Goal: Transaction & Acquisition: Book appointment/travel/reservation

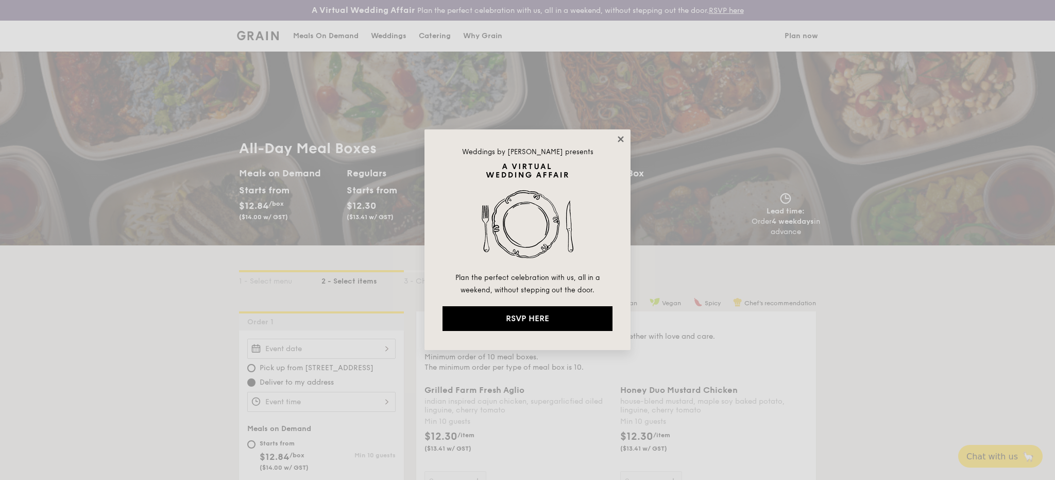
click at [616, 137] on icon at bounding box center [620, 138] width 9 height 9
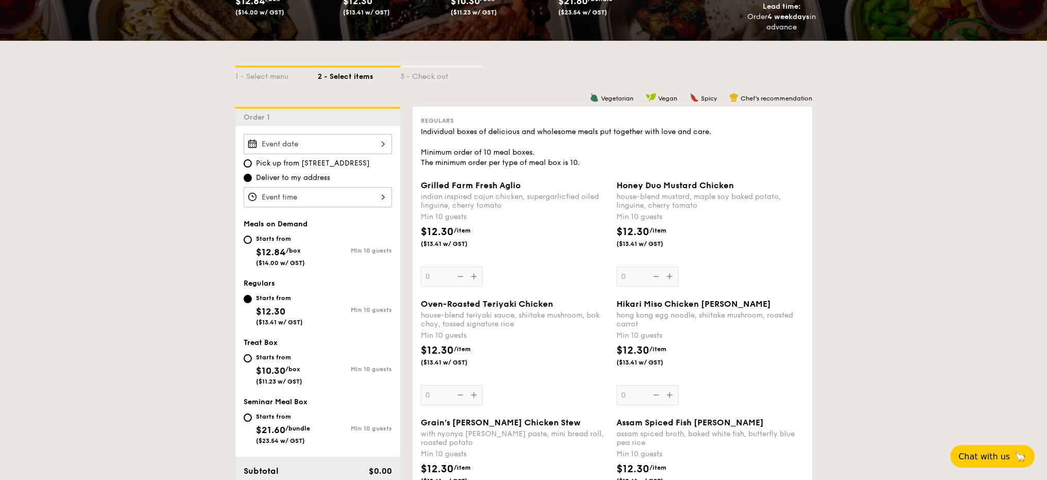
scroll to position [206, 0]
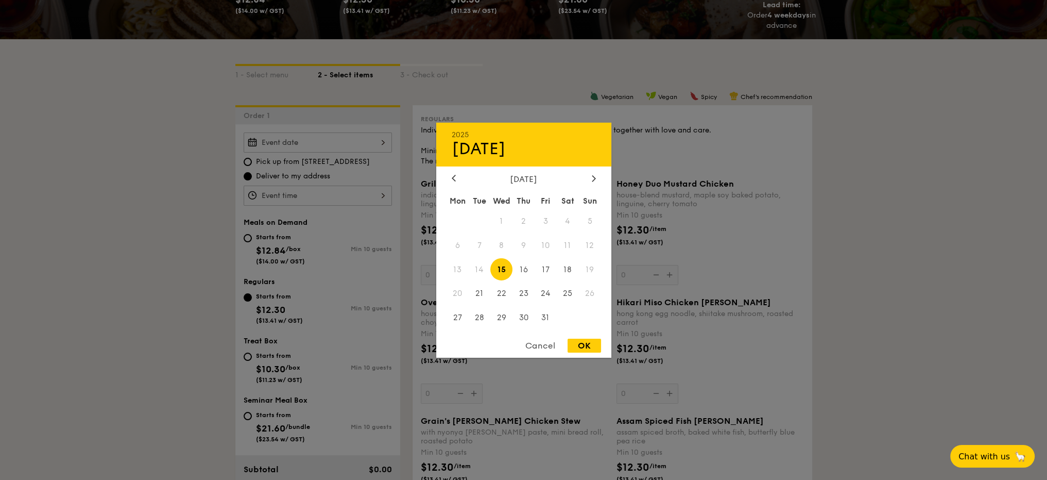
click at [379, 143] on div "2025 Oct 15 October 2025 Mon Tue Wed Thu Fri Sat Sun 1 2 3 4 5 6 7 8 9 10 11 12…" at bounding box center [318, 142] width 148 height 20
click at [587, 179] on div "October 2025" at bounding box center [524, 179] width 144 height 10
click at [591, 179] on div at bounding box center [593, 179] width 9 height 10
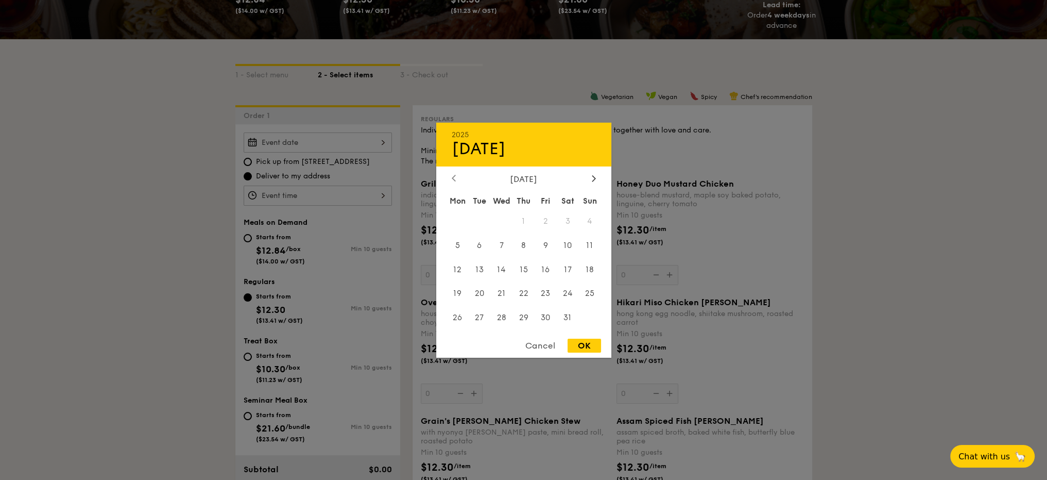
click at [452, 178] on icon at bounding box center [454, 178] width 4 height 7
click at [460, 317] on span "24" at bounding box center [458, 318] width 22 height 22
click at [581, 347] on div "OK" at bounding box center [584, 346] width 33 height 14
type input "Nov 24, 2025"
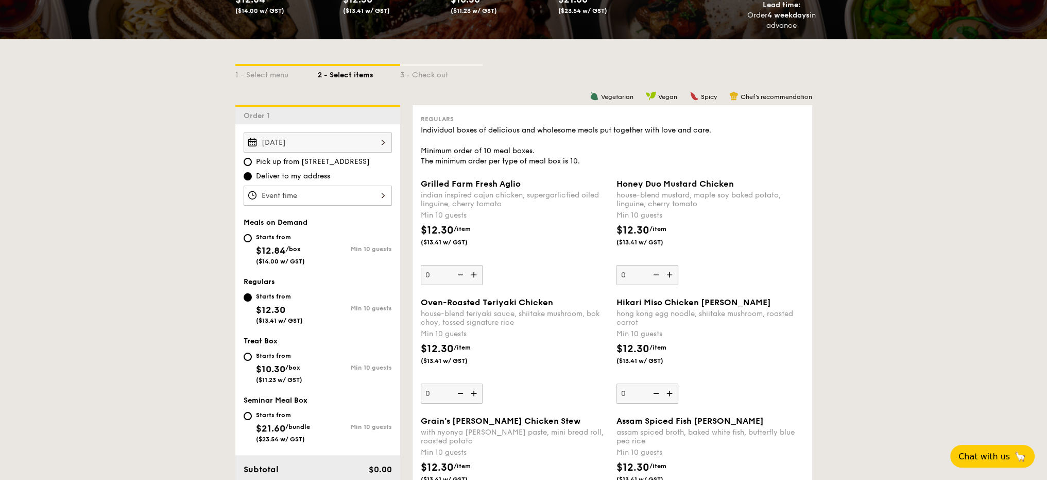
click at [368, 199] on div "12 1 2 3 4 5 6 7 8 9 10 11 00 15 30 45 am pm Cancel OK" at bounding box center [318, 195] width 148 height 20
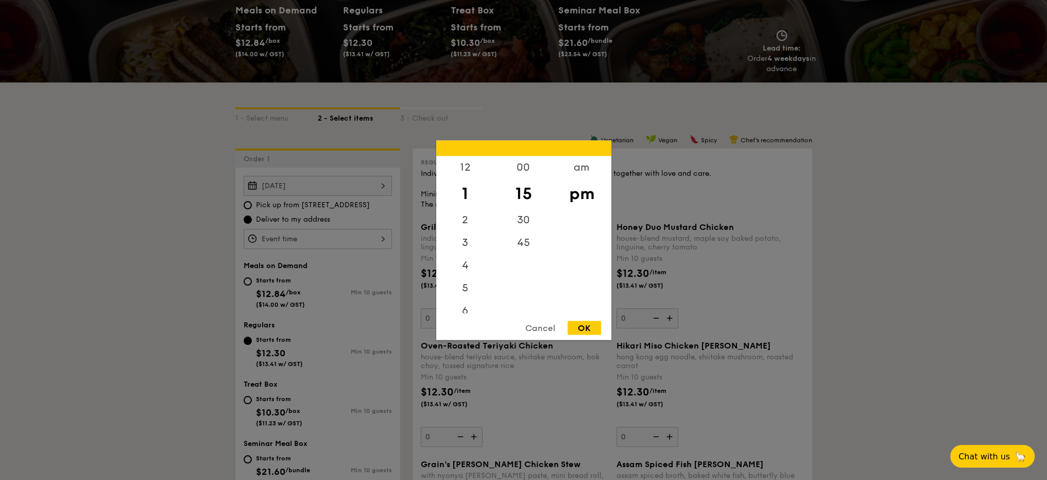
scroll to position [103, 0]
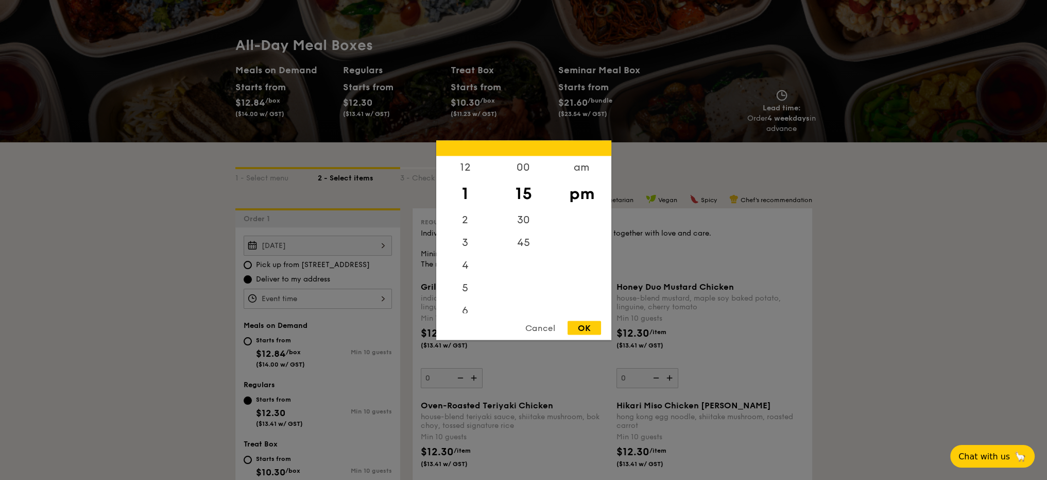
click at [466, 202] on div "1" at bounding box center [465, 193] width 58 height 30
click at [467, 168] on div "12" at bounding box center [465, 171] width 58 height 30
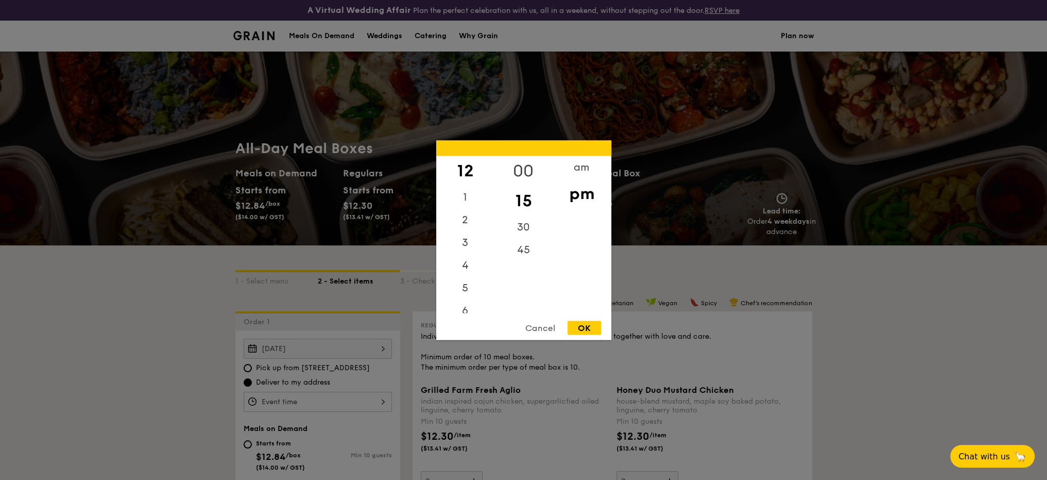
click at [526, 164] on div "00" at bounding box center [524, 171] width 58 height 30
click at [585, 328] on div "OK" at bounding box center [584, 327] width 33 height 14
type input "12:00PM"
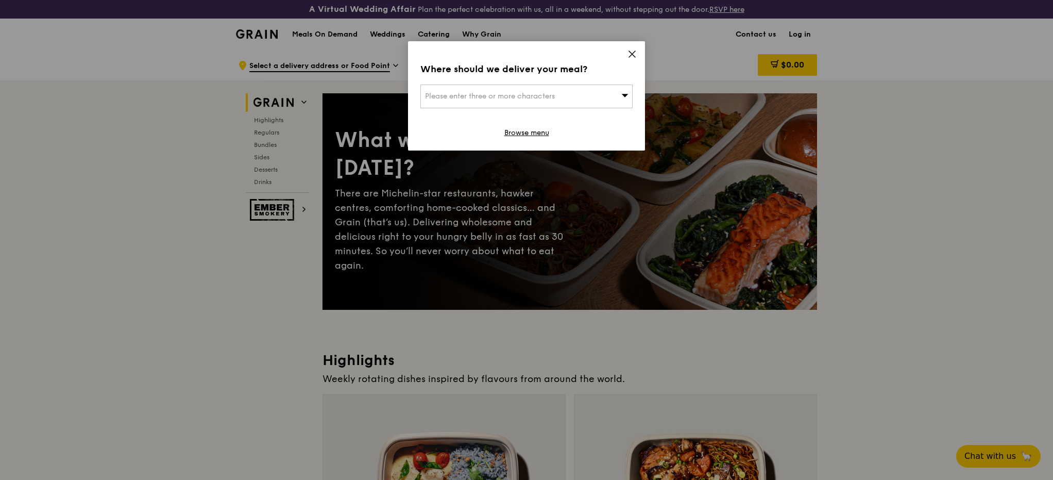
click at [635, 54] on icon at bounding box center [632, 53] width 9 height 9
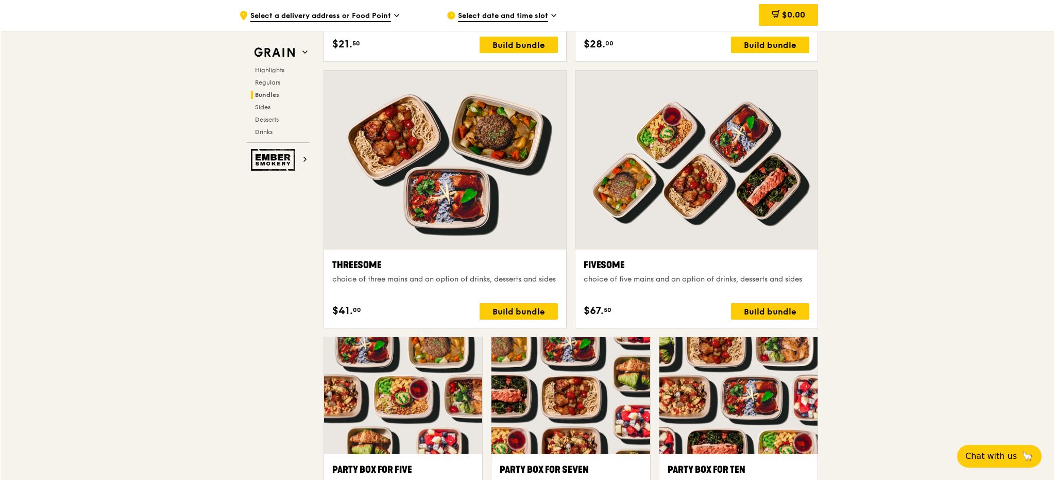
scroll to position [1845, 0]
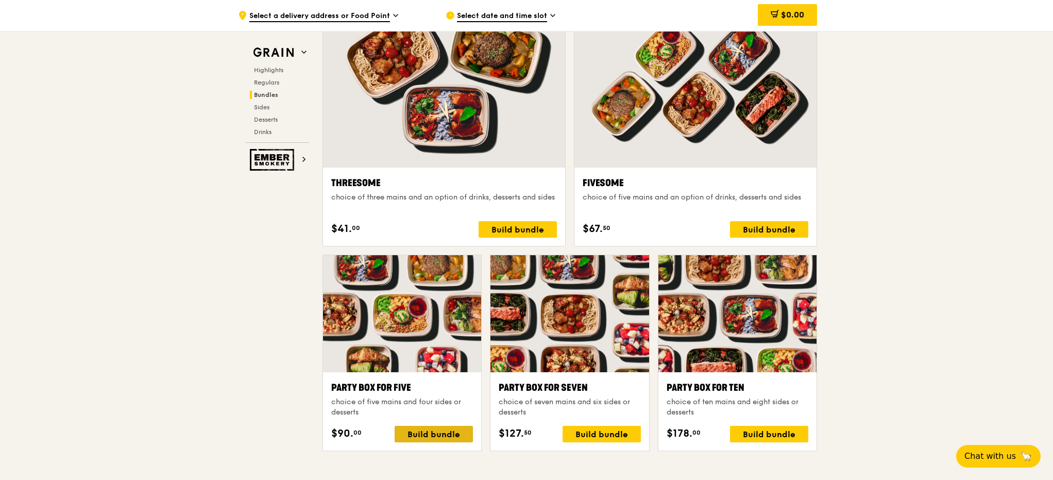
click at [439, 432] on div "Build bundle" at bounding box center [434, 434] width 78 height 16
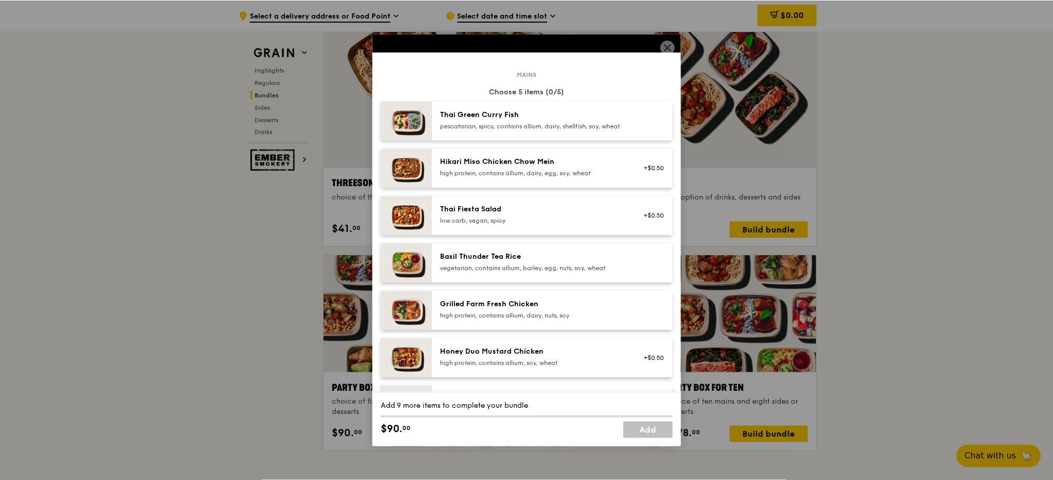
scroll to position [52, 0]
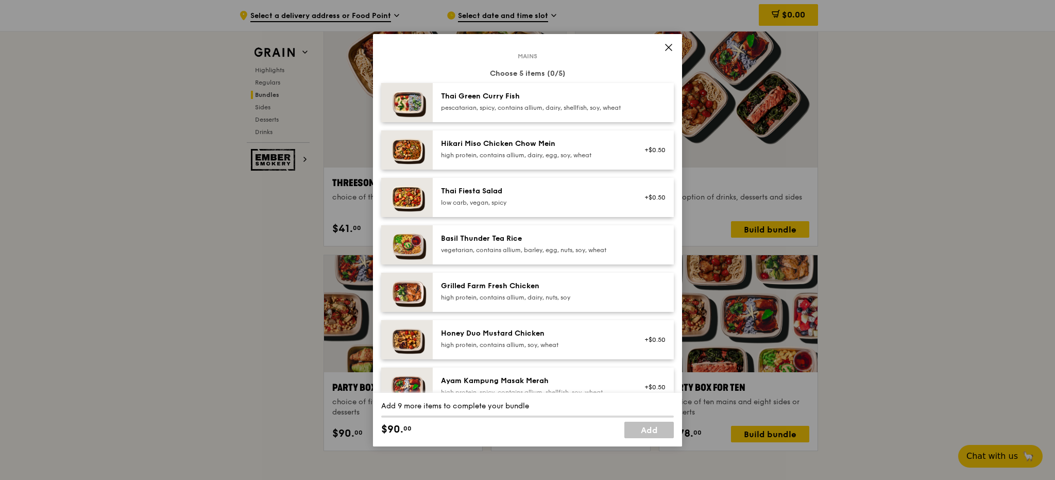
click at [547, 339] on div "Honey Duo Mustard Chicken" at bounding box center [533, 333] width 185 height 10
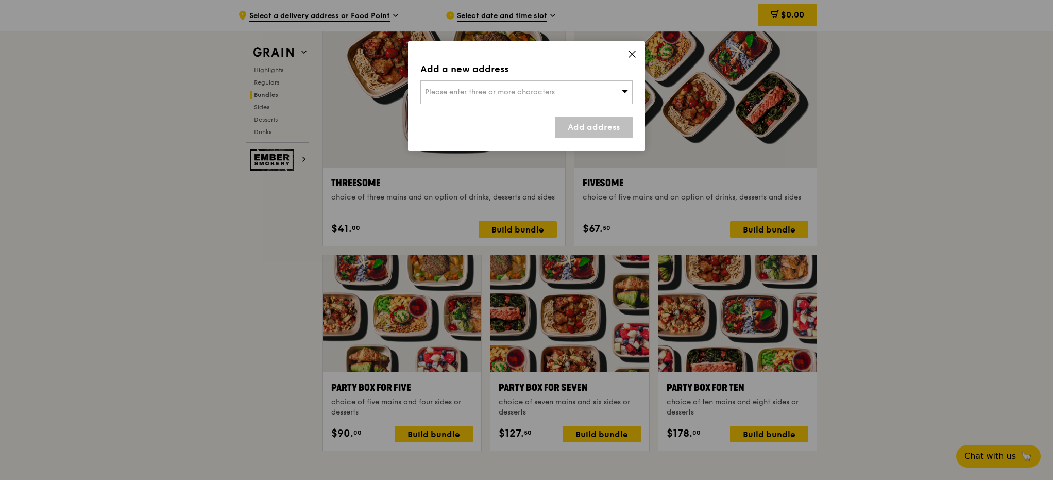
click at [613, 92] on div "Please enter three or more characters" at bounding box center [526, 92] width 212 height 24
paste input "349282"
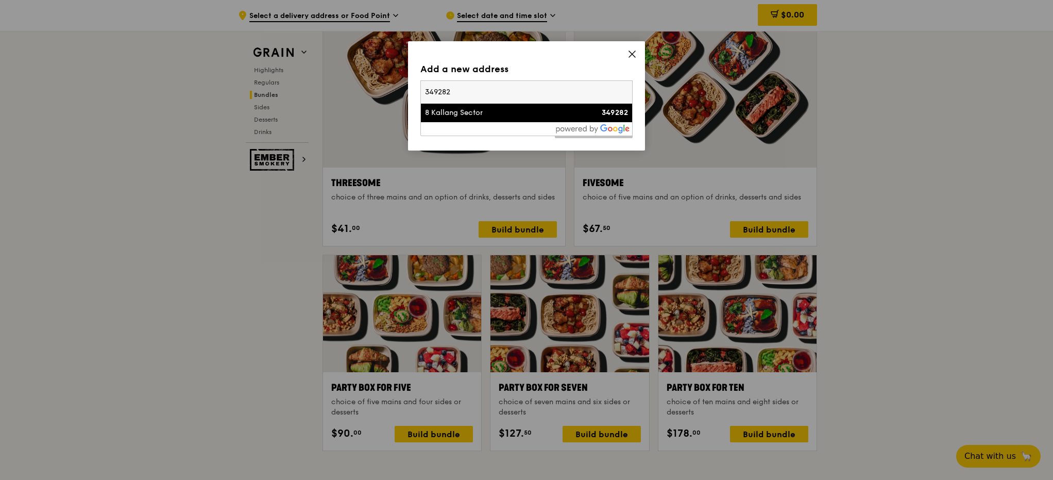
type input "349282"
click at [481, 115] on div "8 Kallang Sector" at bounding box center [501, 113] width 153 height 10
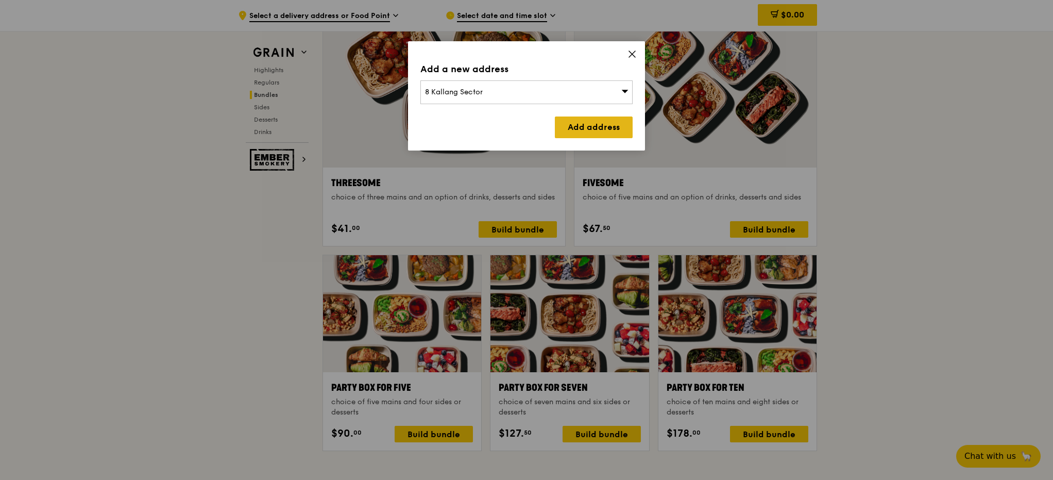
click at [606, 125] on link "Add address" at bounding box center [594, 127] width 78 height 22
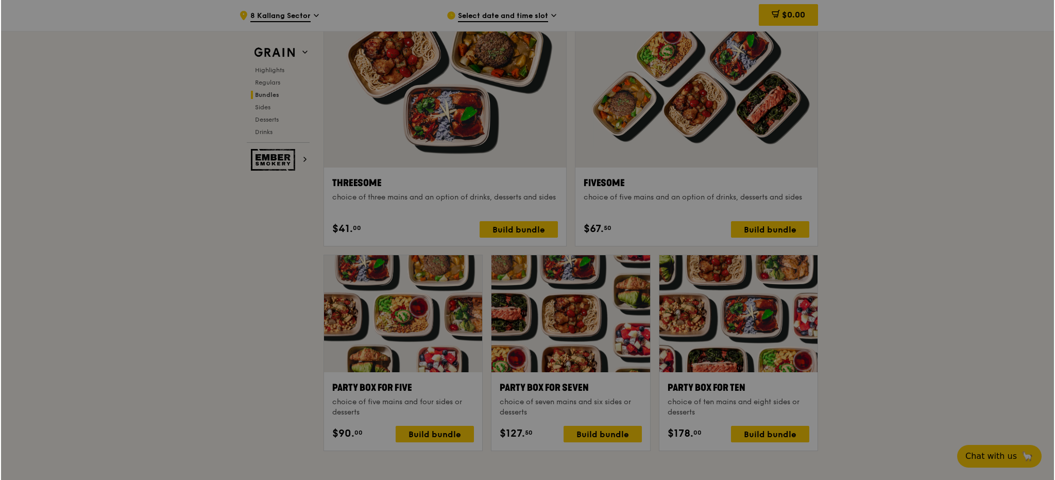
scroll to position [1845, 0]
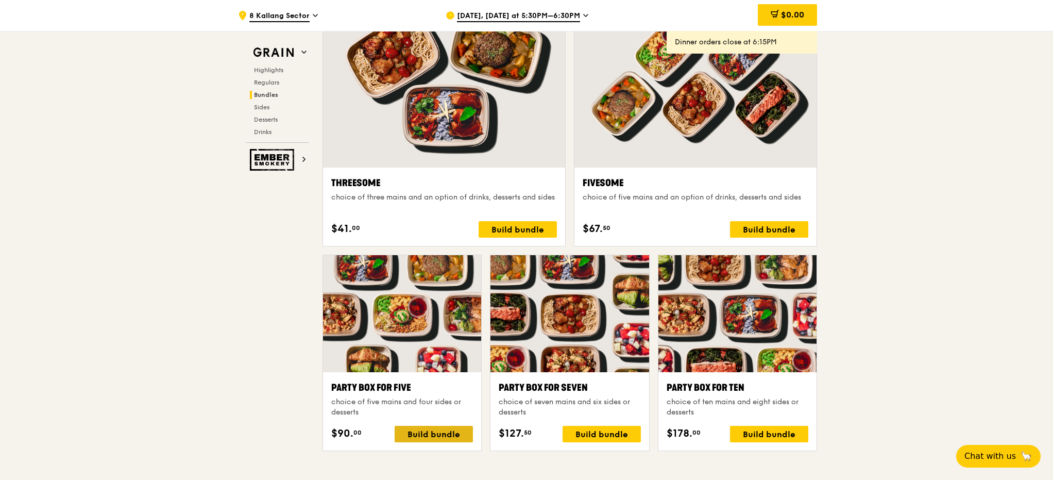
click at [443, 437] on div "Build bundle" at bounding box center [434, 434] width 78 height 16
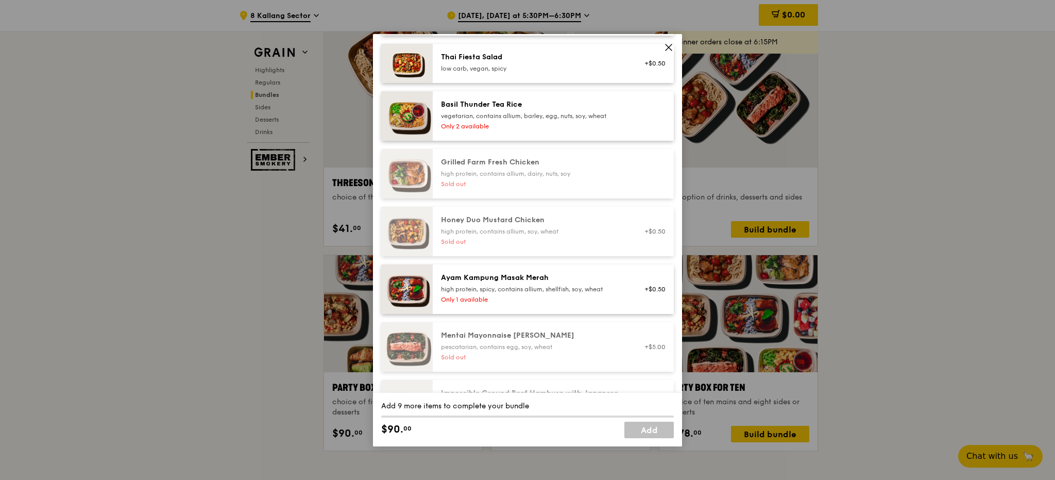
scroll to position [0, 0]
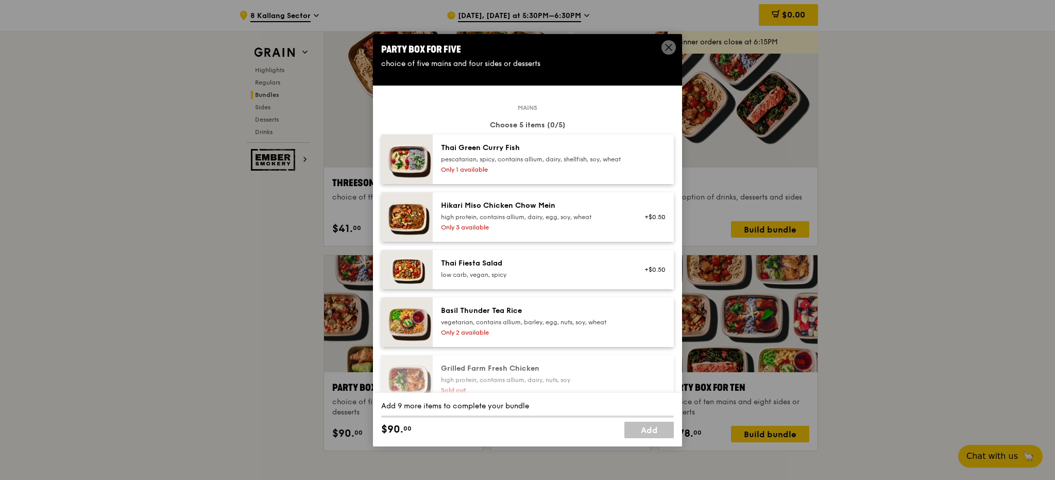
click at [662, 48] on span at bounding box center [669, 47] width 14 height 14
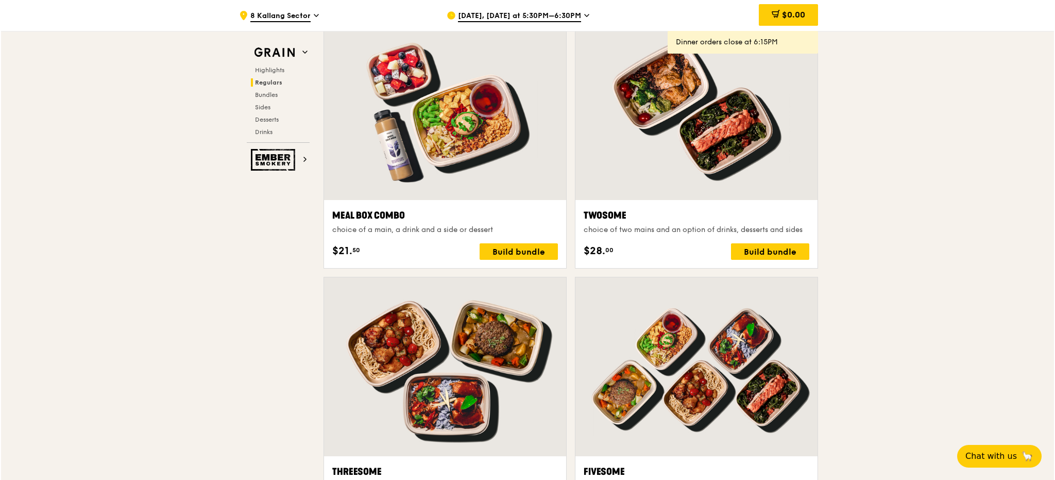
scroll to position [1484, 0]
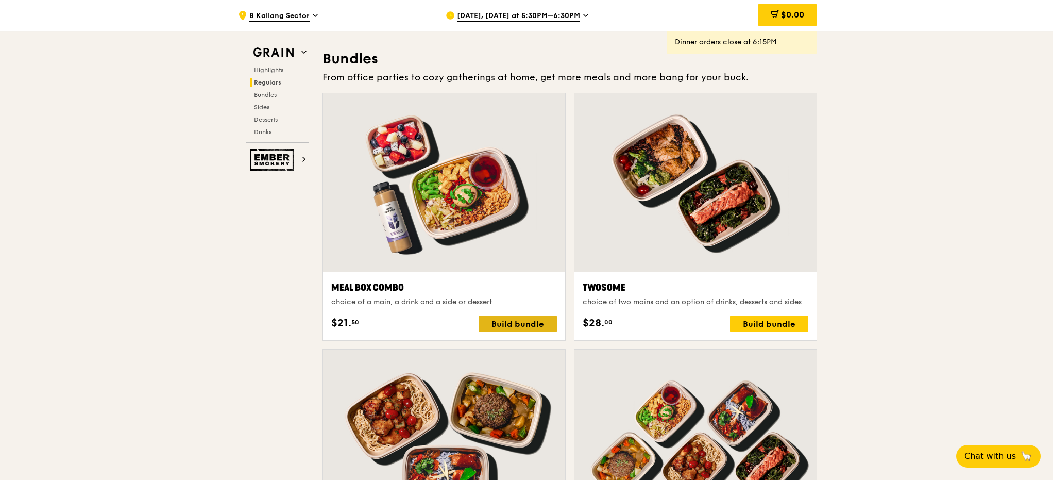
click at [519, 318] on div "Build bundle" at bounding box center [518, 323] width 78 height 16
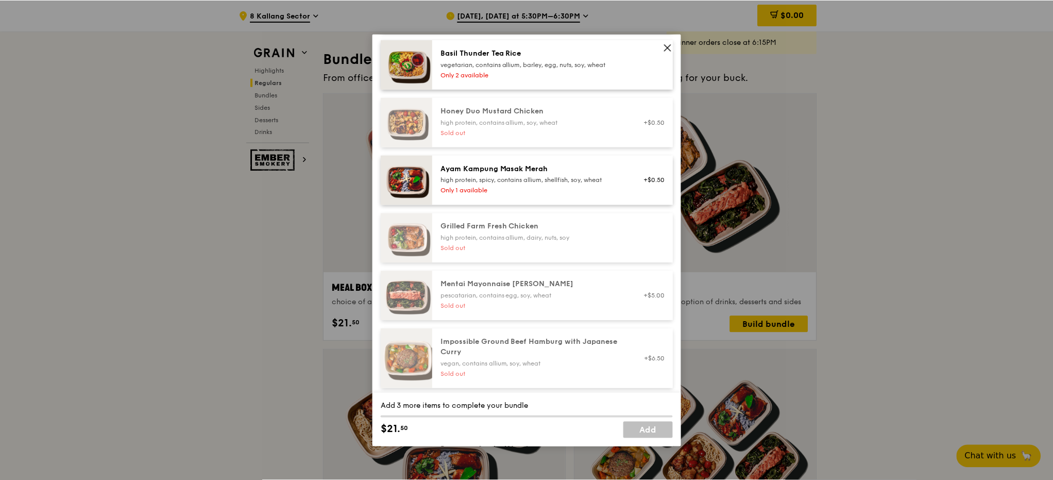
scroll to position [361, 0]
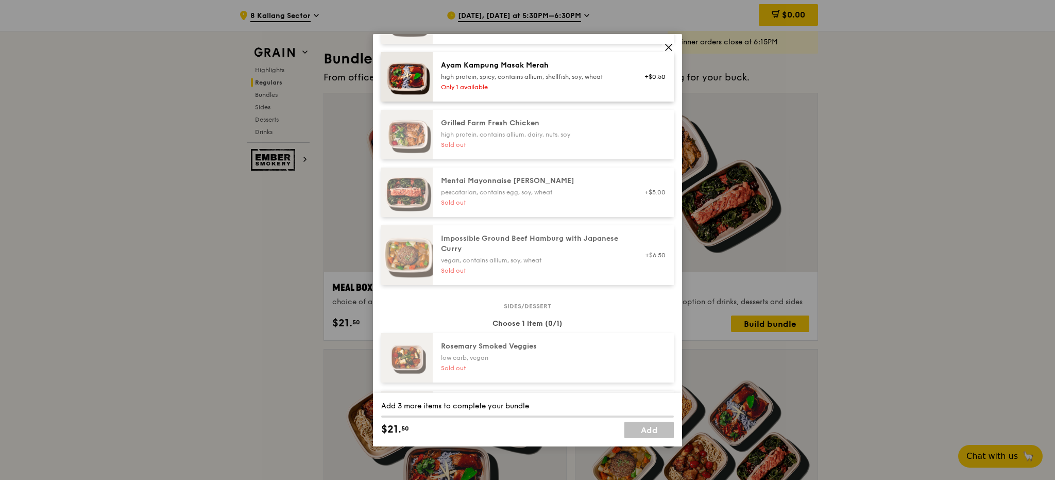
click at [668, 45] on icon at bounding box center [668, 47] width 9 height 9
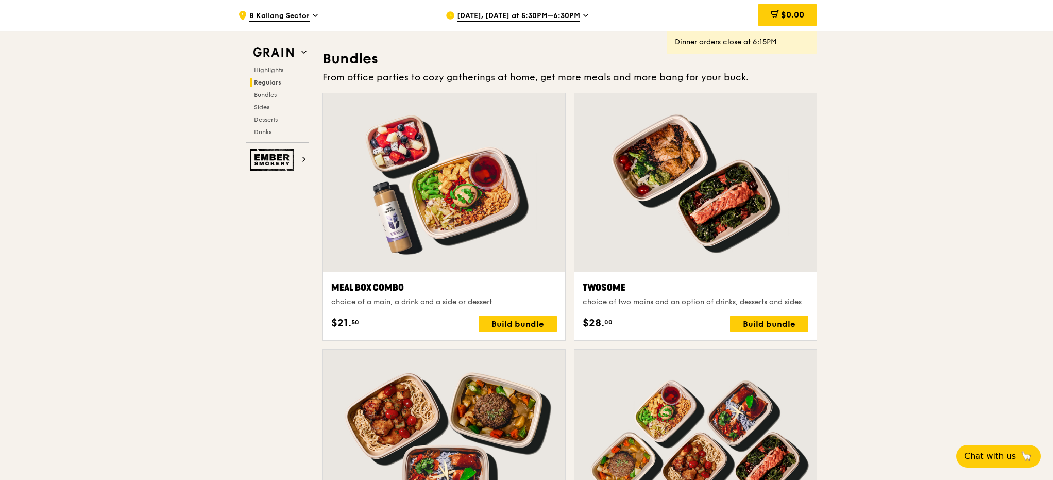
click at [481, 13] on span "Oct 9, Today at 5:30PM–6:30PM" at bounding box center [518, 16] width 123 height 11
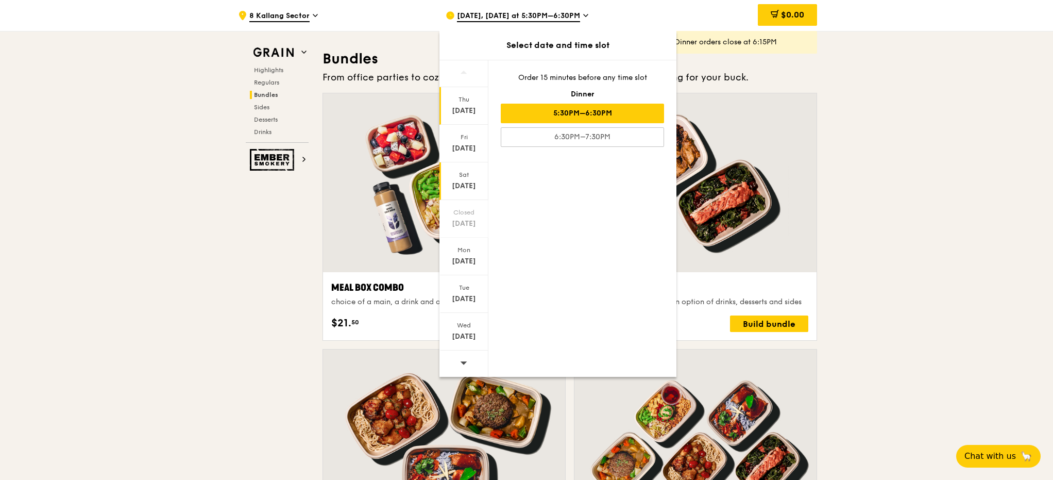
scroll to position [1741, 0]
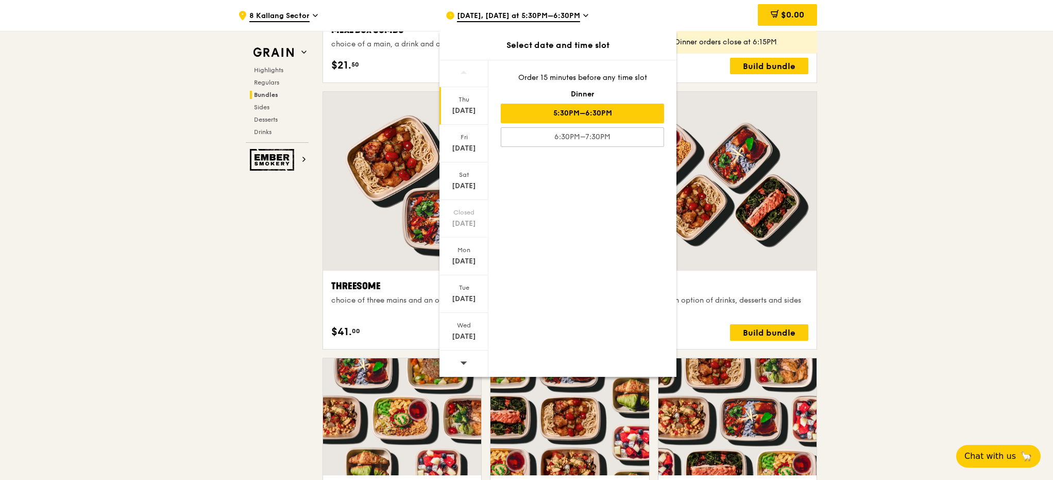
click at [583, 15] on icon at bounding box center [585, 15] width 5 height 9
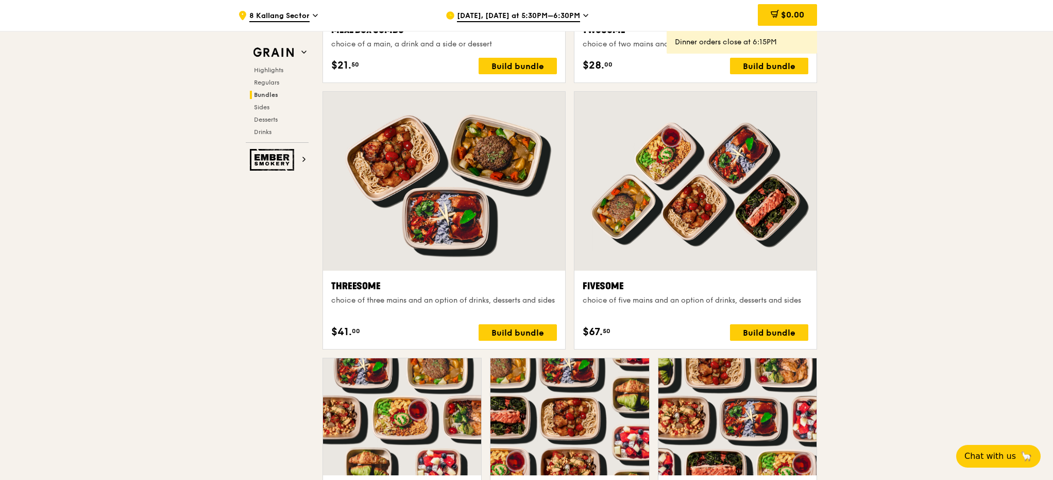
click at [583, 15] on icon at bounding box center [585, 15] width 5 height 9
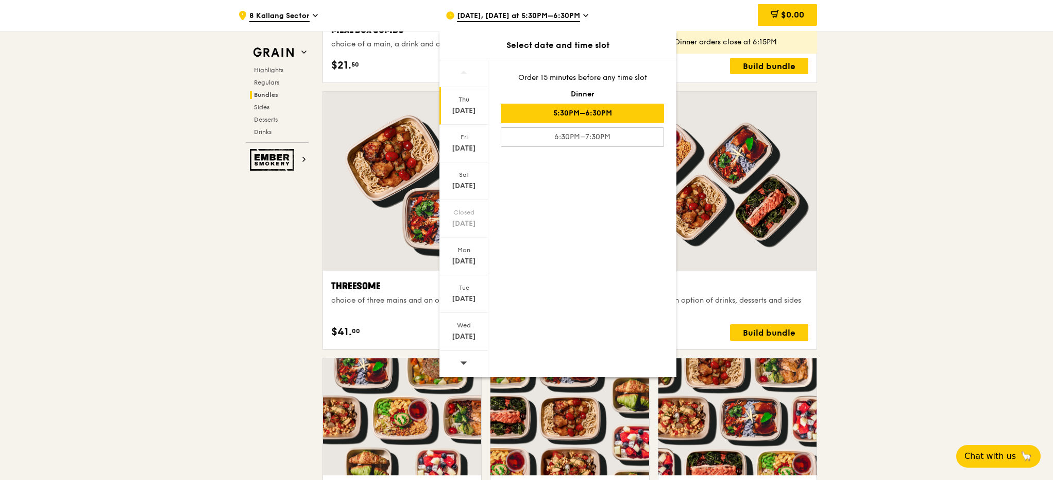
click at [463, 360] on icon at bounding box center [463, 363] width 7 height 8
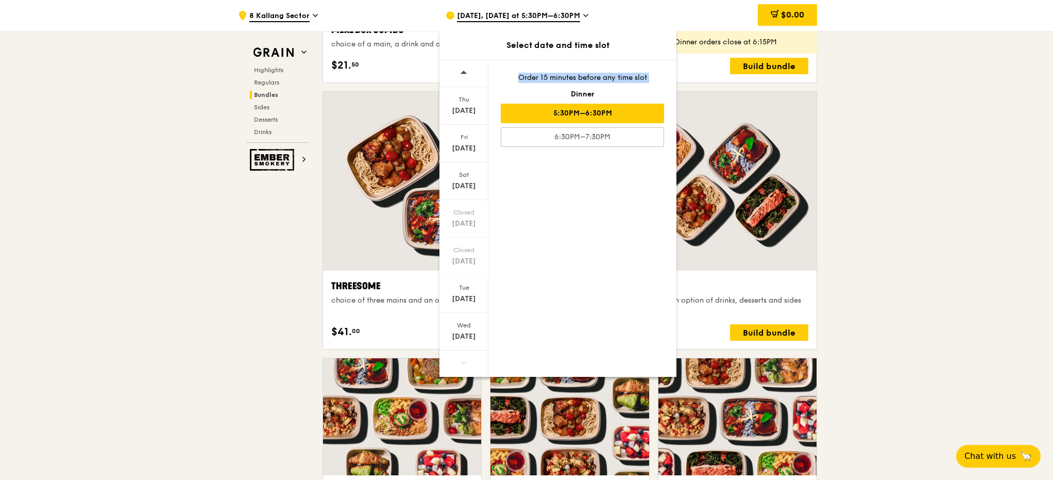
click at [462, 360] on icon at bounding box center [463, 363] width 7 height 8
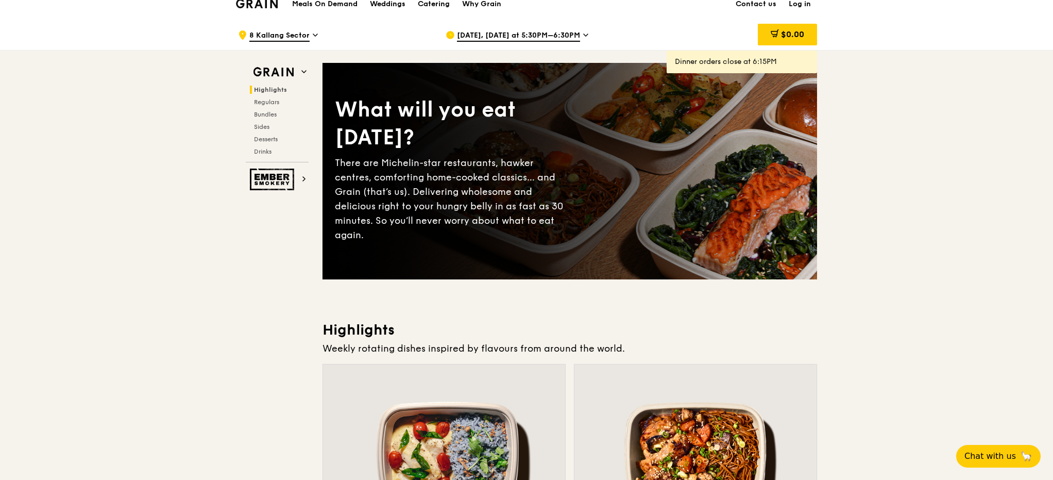
scroll to position [0, 0]
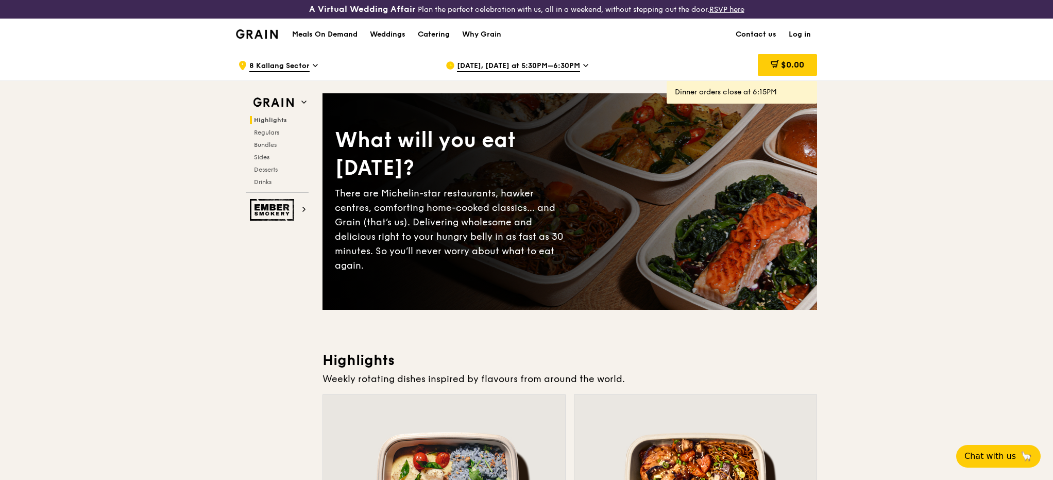
click at [491, 64] on span "Oct 9, Today at 5:30PM–6:30PM" at bounding box center [518, 66] width 123 height 11
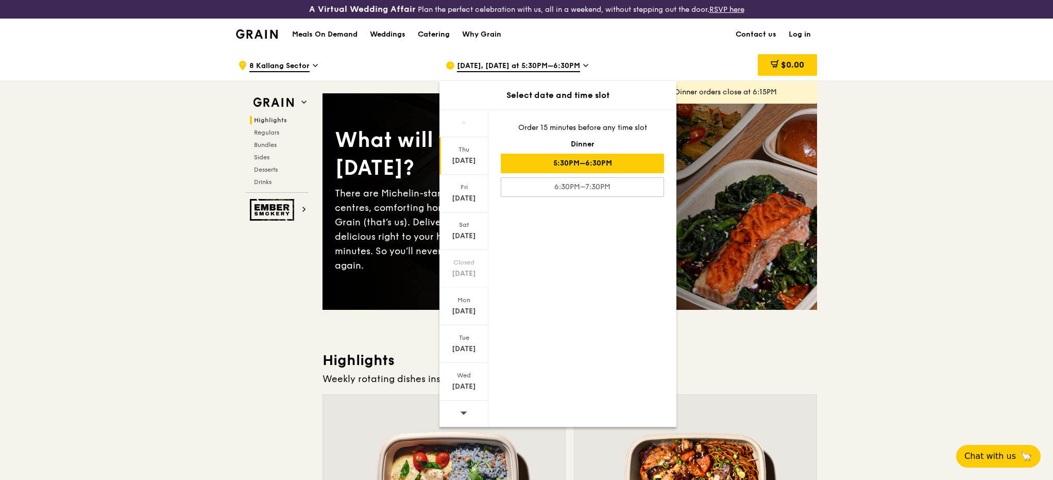
click at [584, 126] on div "Order 15 minutes before any time slot" at bounding box center [582, 128] width 163 height 10
click at [458, 408] on div at bounding box center [463, 413] width 49 height 26
click at [459, 410] on div at bounding box center [463, 413] width 49 height 26
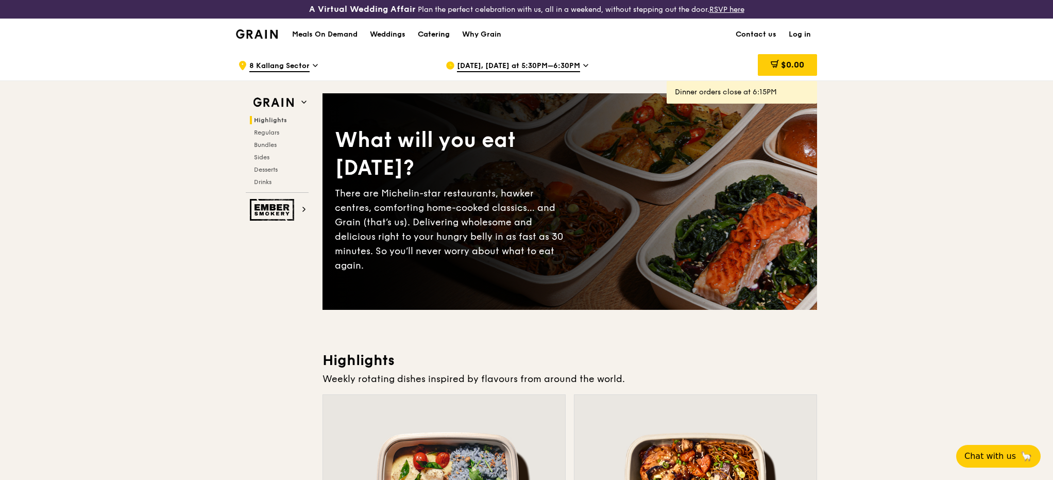
click at [419, 35] on div "Catering" at bounding box center [434, 34] width 32 height 31
click at [432, 32] on div "Catering" at bounding box center [434, 34] width 32 height 31
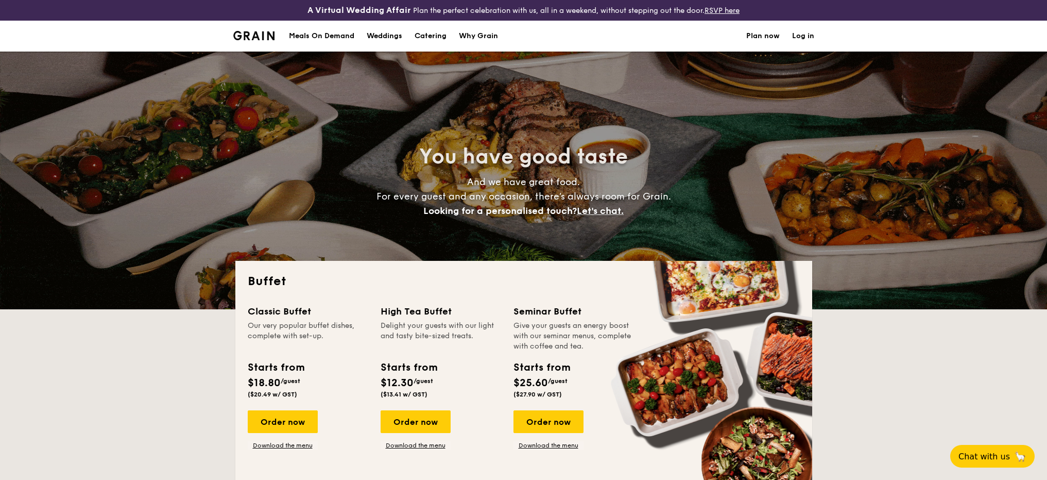
select select
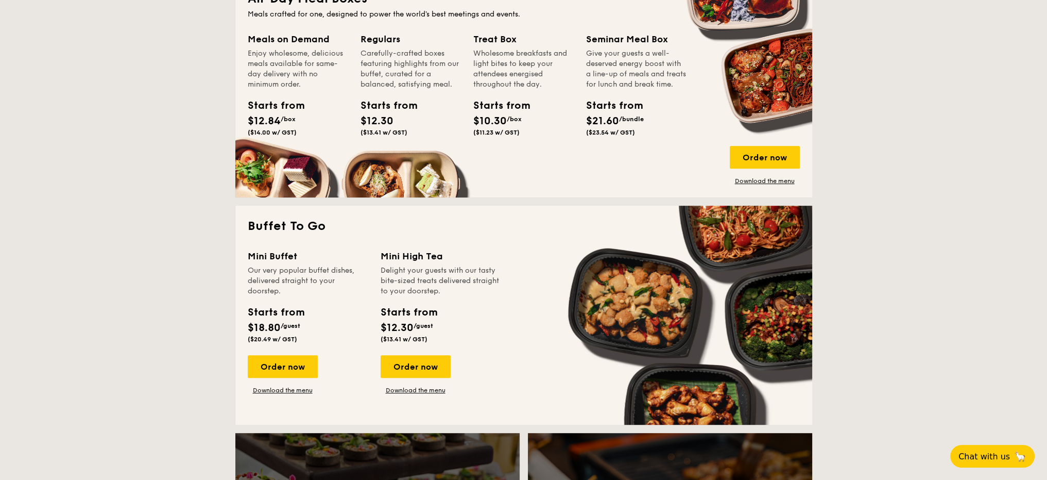
scroll to position [515, 0]
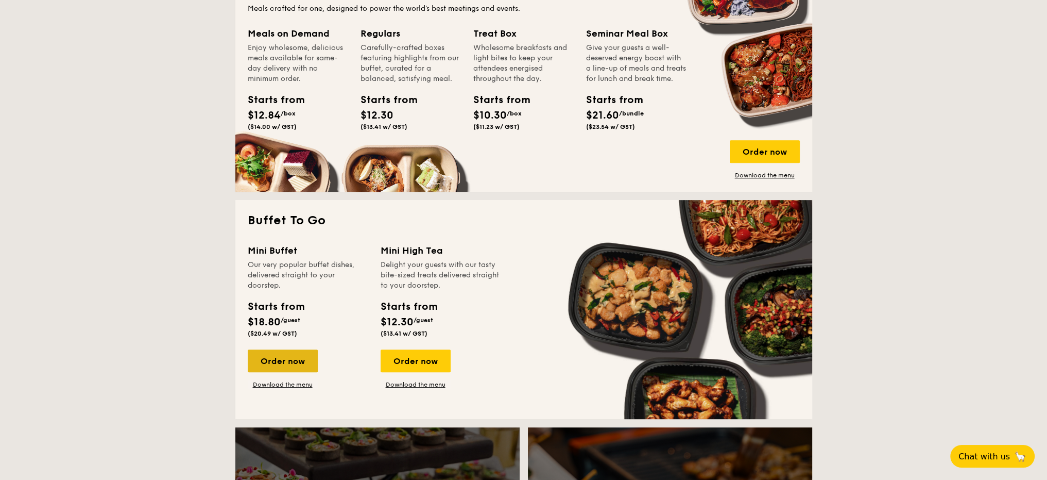
click at [280, 369] on div "Order now" at bounding box center [283, 360] width 70 height 23
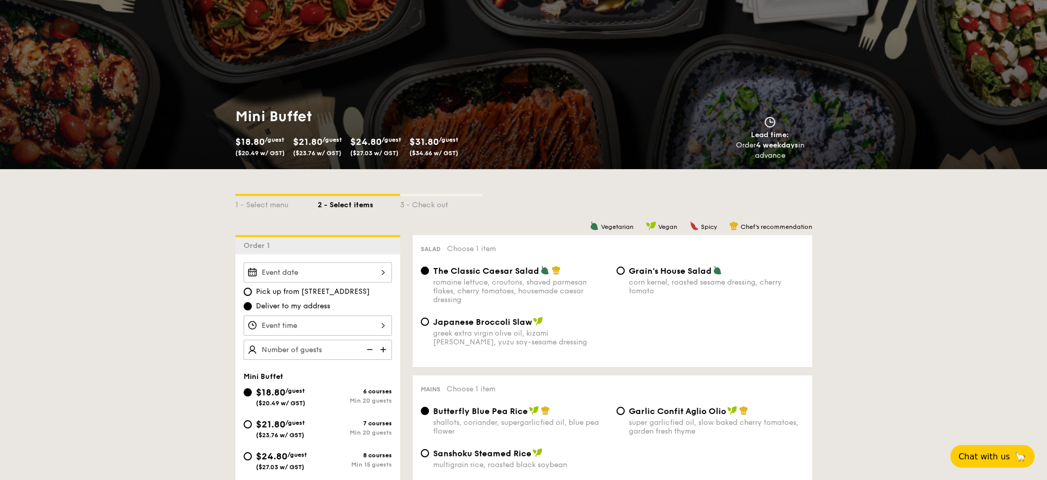
scroll to position [155, 0]
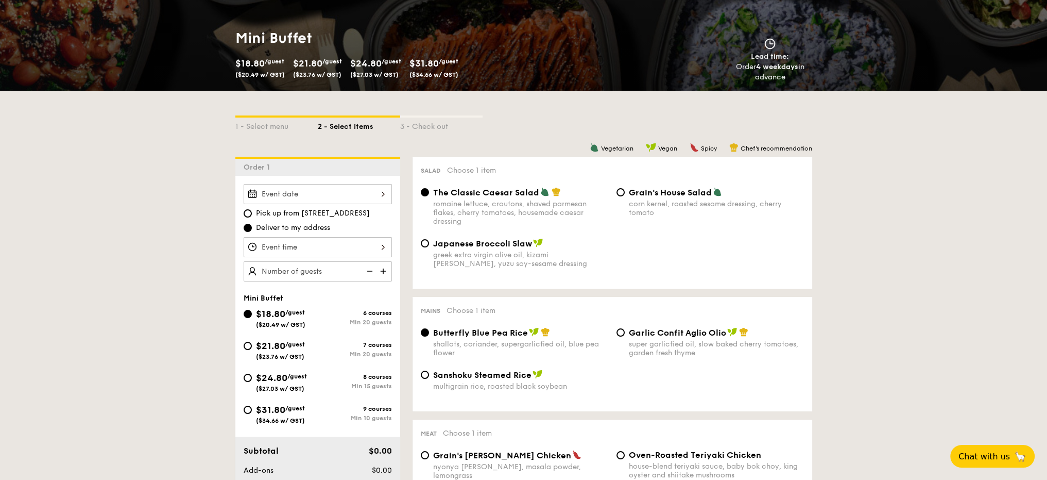
select select
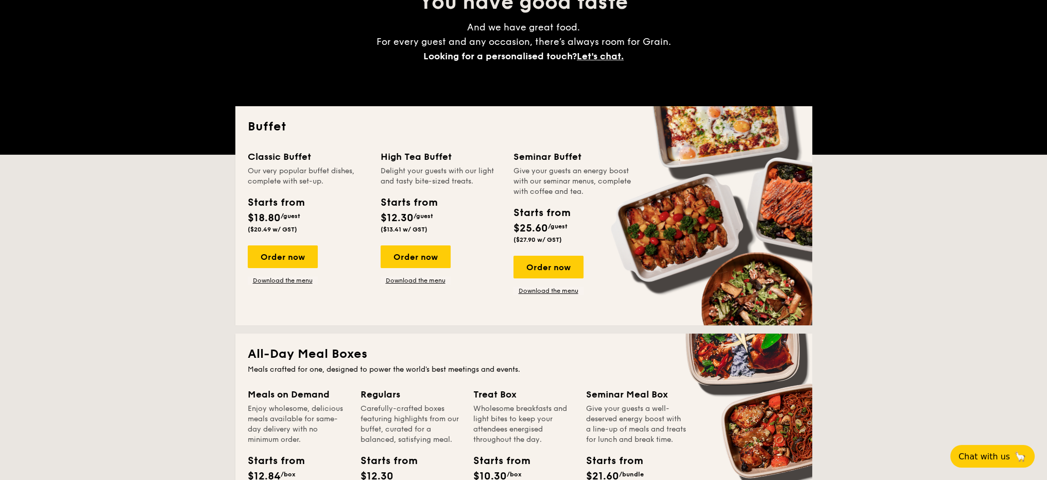
scroll to position [1434, 0]
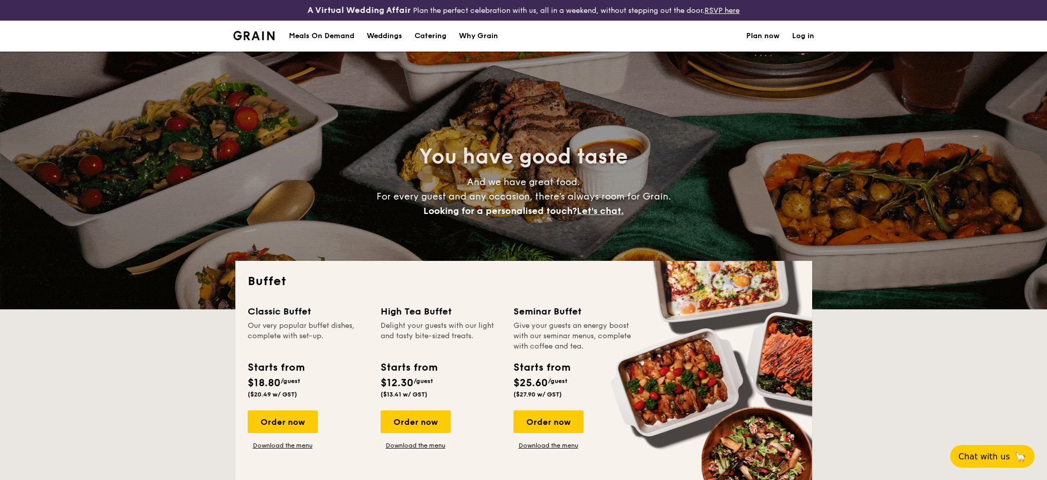
select select
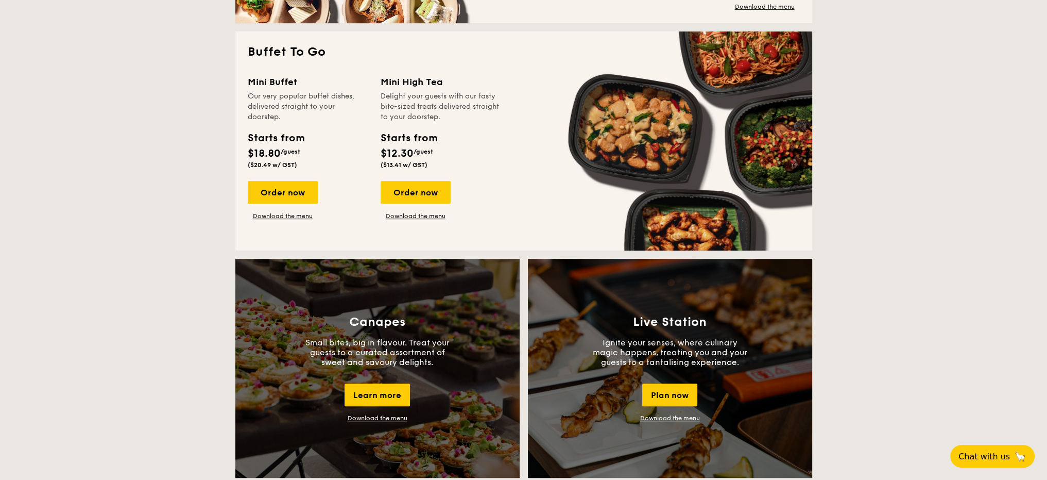
scroll to position [670, 0]
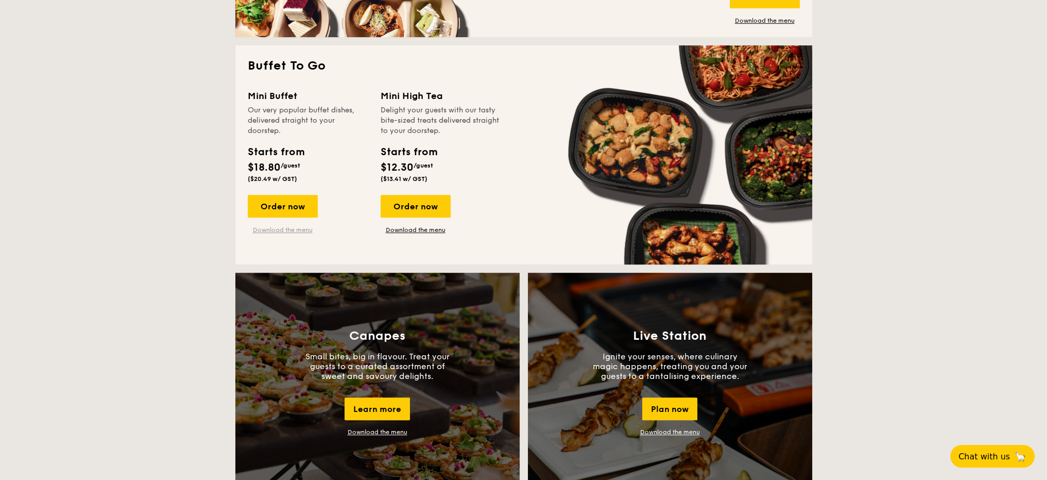
click at [273, 228] on link "Download the menu" at bounding box center [283, 230] width 70 height 8
click at [272, 206] on div "Order now" at bounding box center [283, 206] width 70 height 23
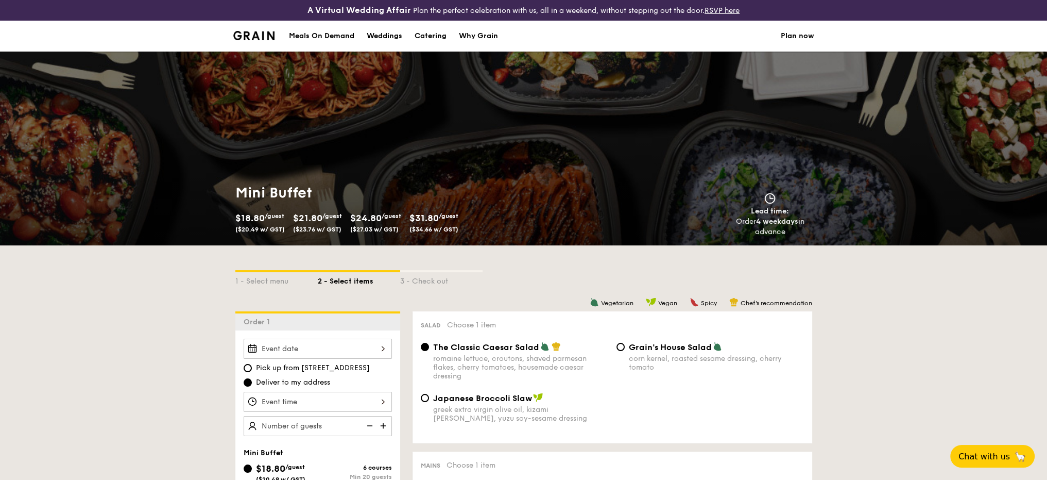
scroll to position [155, 0]
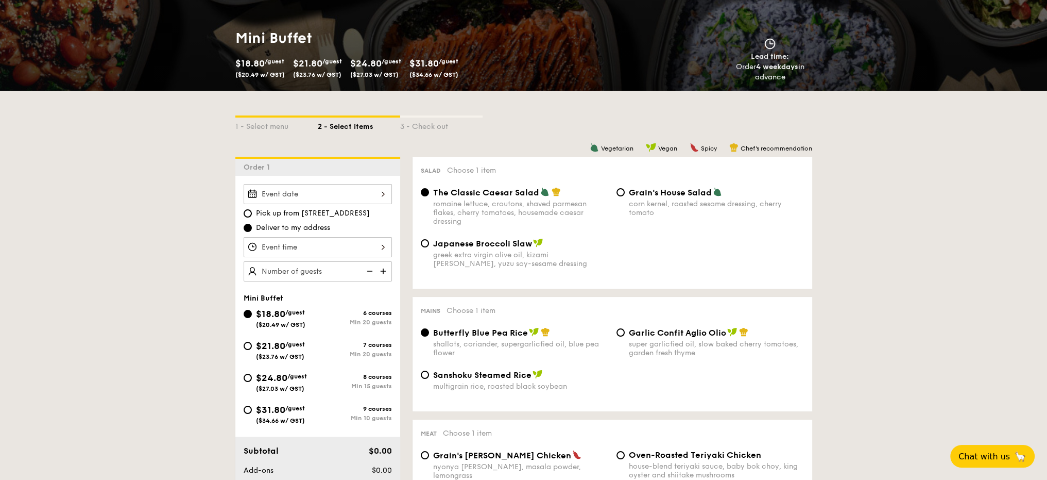
click at [329, 196] on div at bounding box center [318, 194] width 148 height 20
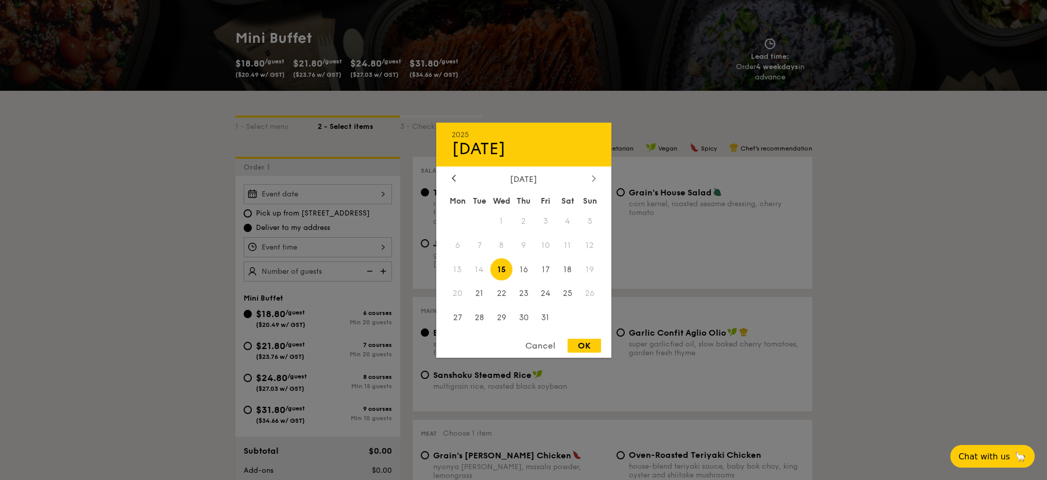
click at [594, 175] on icon at bounding box center [594, 178] width 4 height 7
click at [461, 318] on span "24" at bounding box center [458, 318] width 22 height 22
click at [584, 347] on div "OK" at bounding box center [584, 346] width 33 height 14
type input "Nov 24, 2025"
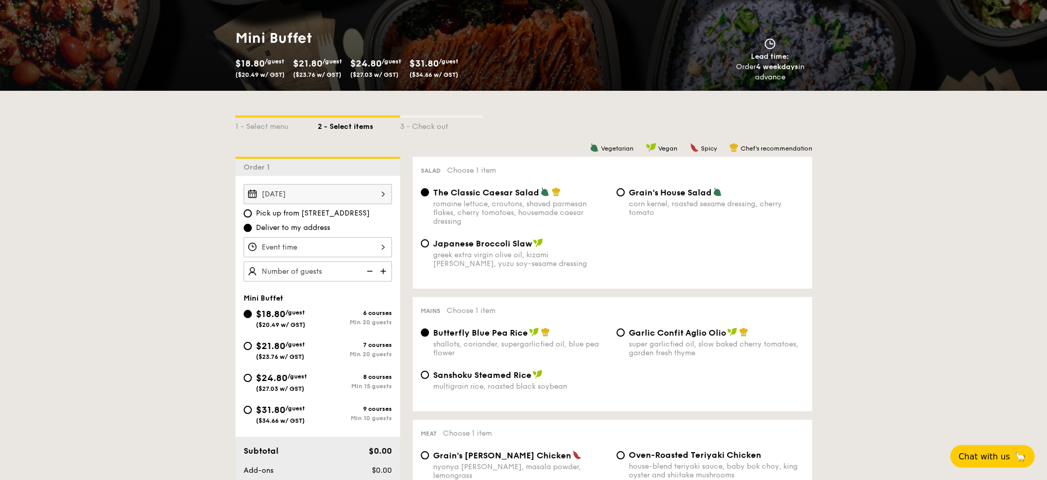
click at [366, 247] on div at bounding box center [318, 247] width 148 height 20
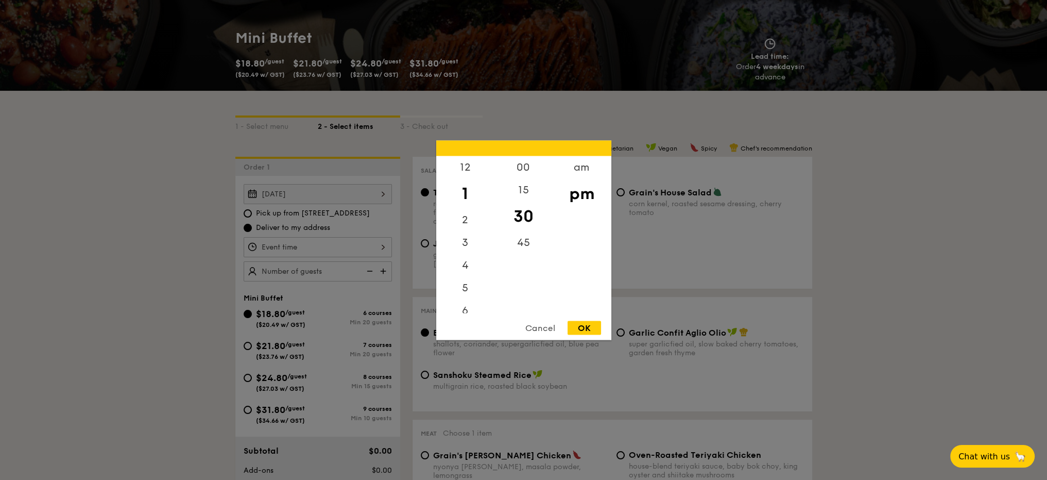
scroll to position [0, 0]
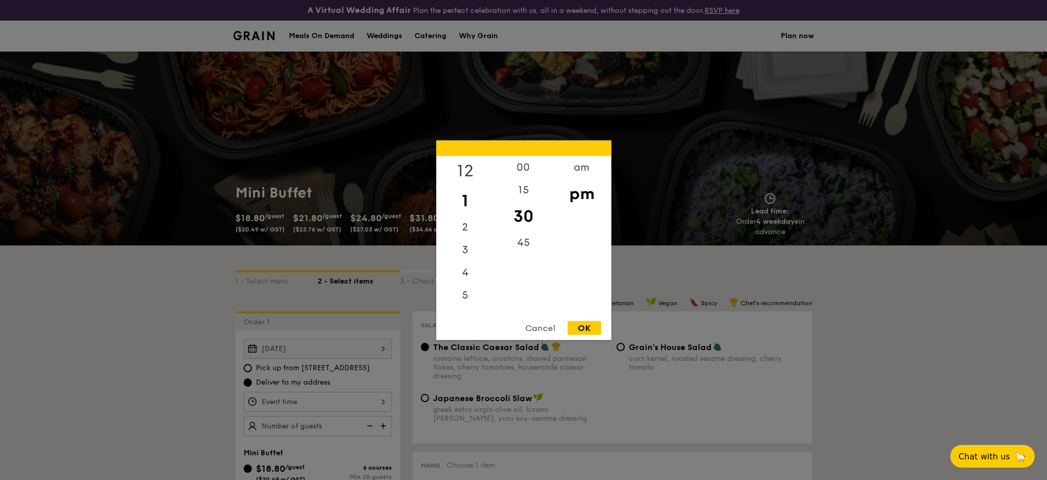
click at [465, 168] on div "12" at bounding box center [465, 171] width 58 height 30
click at [525, 166] on div "00" at bounding box center [524, 171] width 58 height 30
click at [594, 328] on div "OK" at bounding box center [584, 327] width 33 height 14
type input "12:00PM"
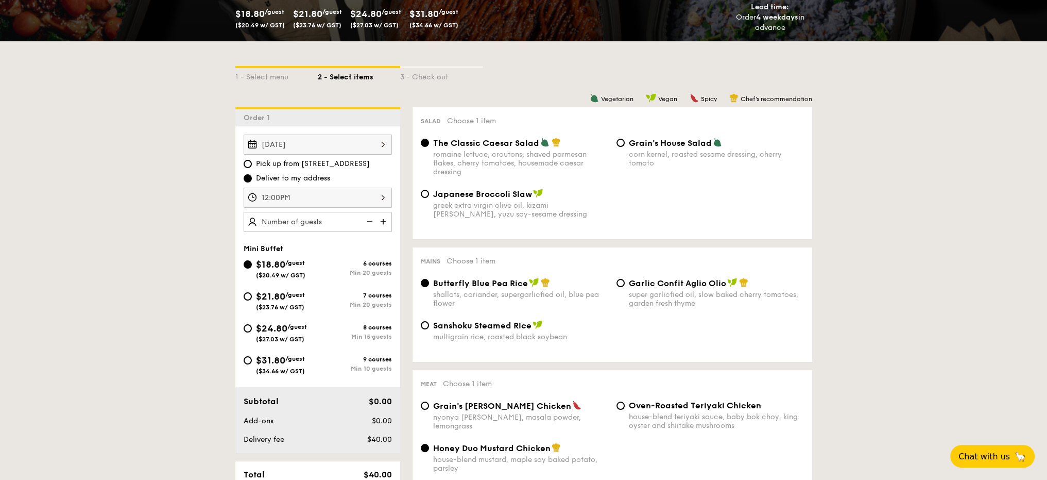
scroll to position [206, 0]
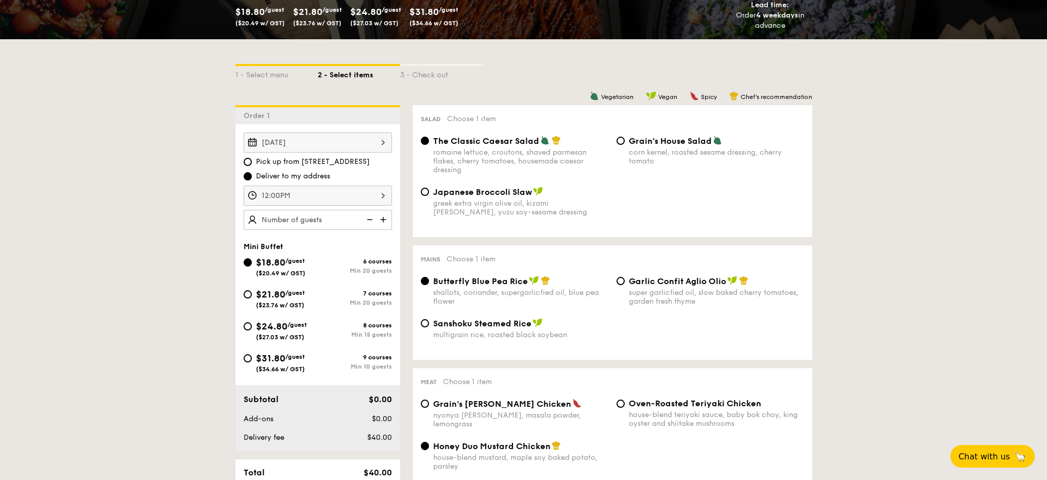
click at [383, 221] on img at bounding box center [384, 220] width 15 height 20
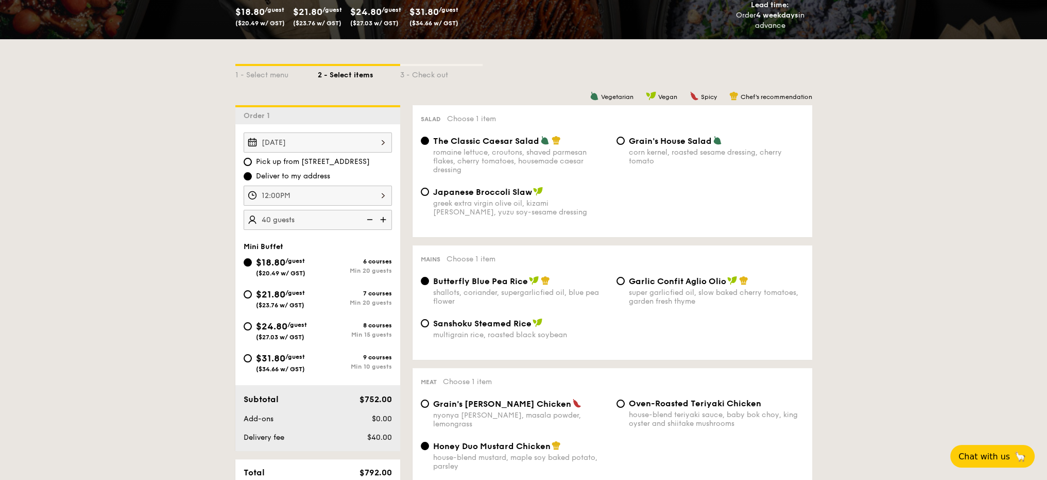
click at [383, 220] on img at bounding box center [384, 220] width 15 height 20
type input "45 guests"
click at [515, 227] on div "Japanese Broccoli Slaw greek extra virgin olive oil, kizami nori, ginger, yuzu …" at bounding box center [613, 208] width 392 height 42
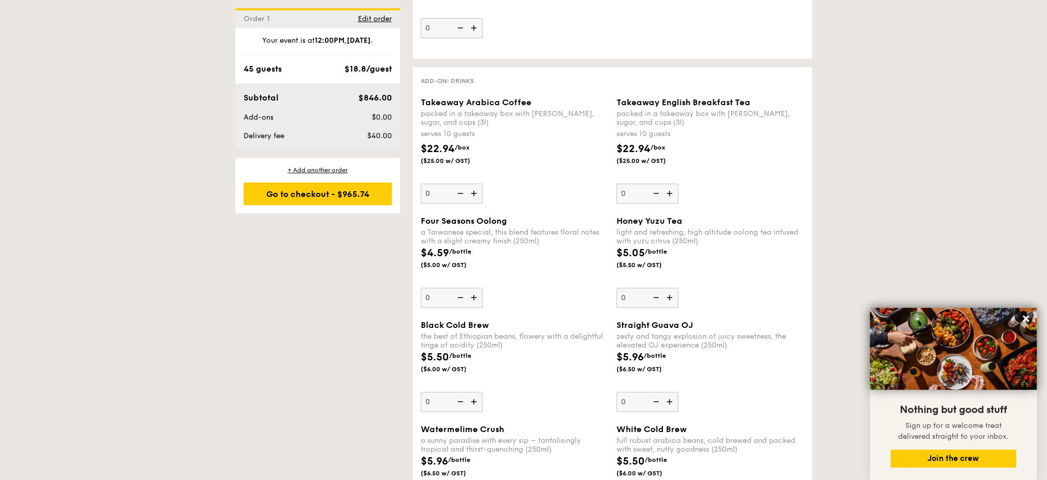
scroll to position [1340, 0]
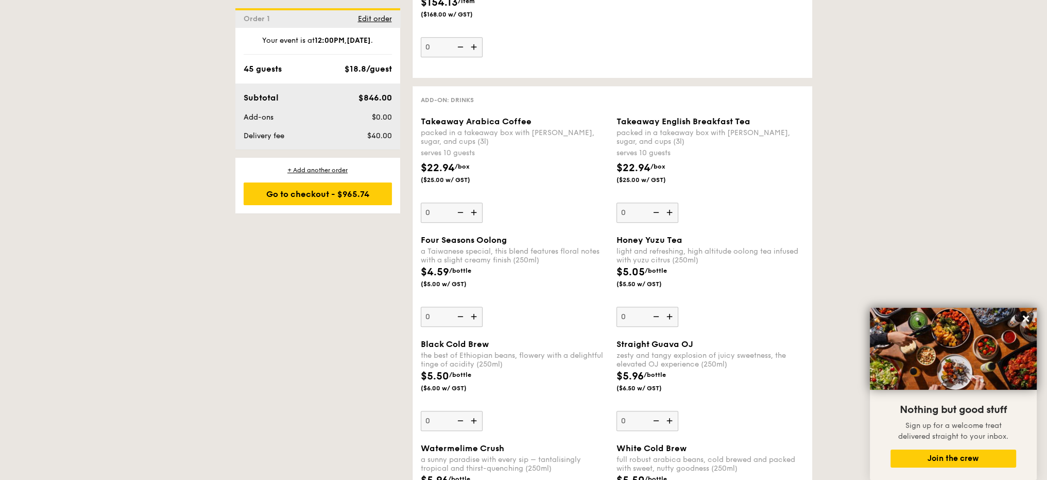
click at [670, 324] on img at bounding box center [670, 317] width 15 height 20
click at [670, 324] on input "0" at bounding box center [648, 317] width 62 height 20
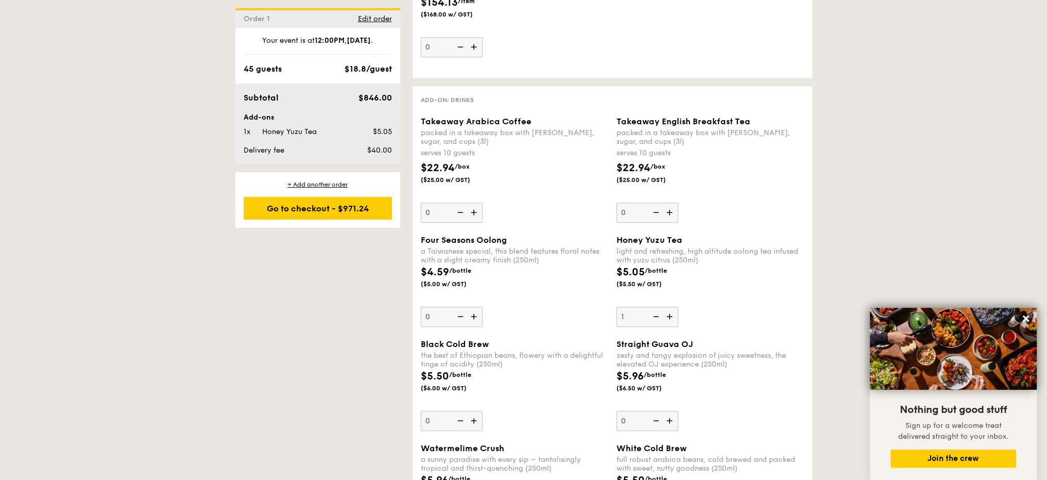
click at [670, 324] on img at bounding box center [670, 317] width 15 height 20
click at [670, 324] on input "1" at bounding box center [648, 317] width 62 height 20
click at [636, 320] on input "2" at bounding box center [648, 317] width 62 height 20
drag, startPoint x: 636, startPoint y: 320, endPoint x: 618, endPoint y: 320, distance: 17.5
click at [618, 320] on input "2" at bounding box center [648, 317] width 62 height 20
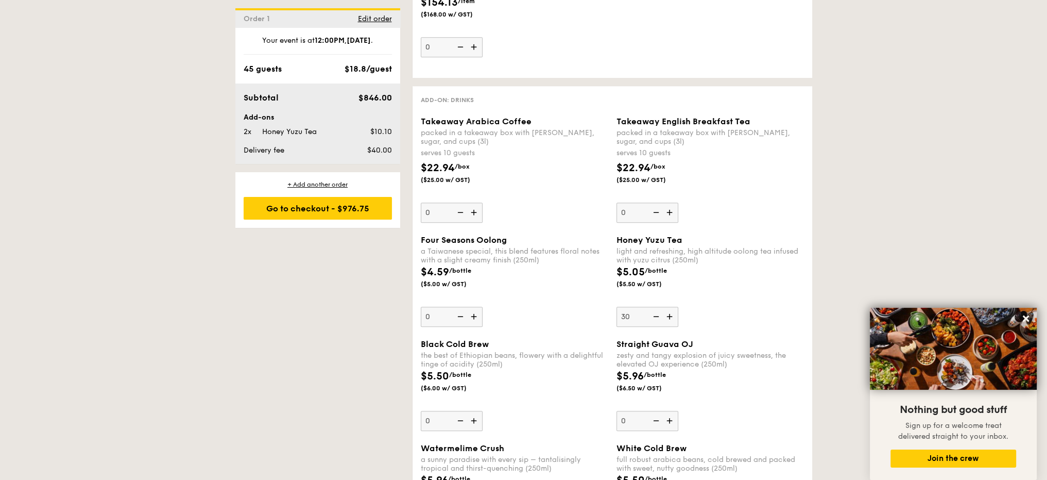
type input "30"
click at [473, 219] on img at bounding box center [474, 212] width 15 height 20
click at [473, 219] on input "0" at bounding box center [452, 212] width 62 height 20
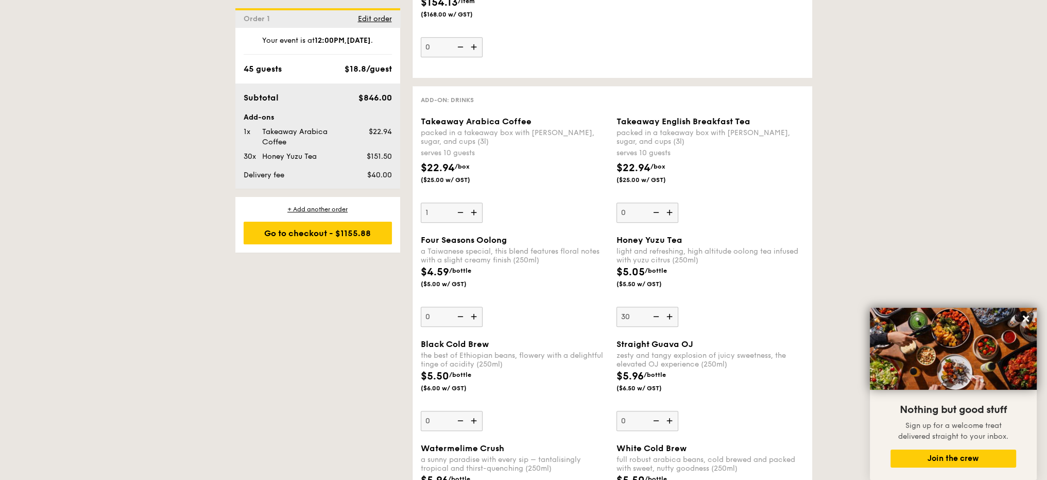
click at [472, 219] on img at bounding box center [474, 212] width 15 height 20
click at [472, 219] on input "1" at bounding box center [452, 212] width 62 height 20
type input "2"
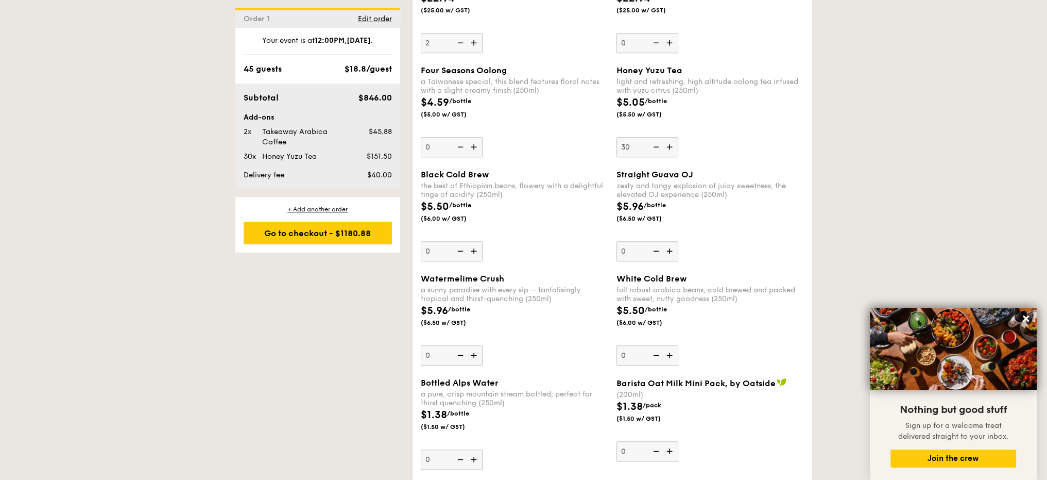
scroll to position [1494, 0]
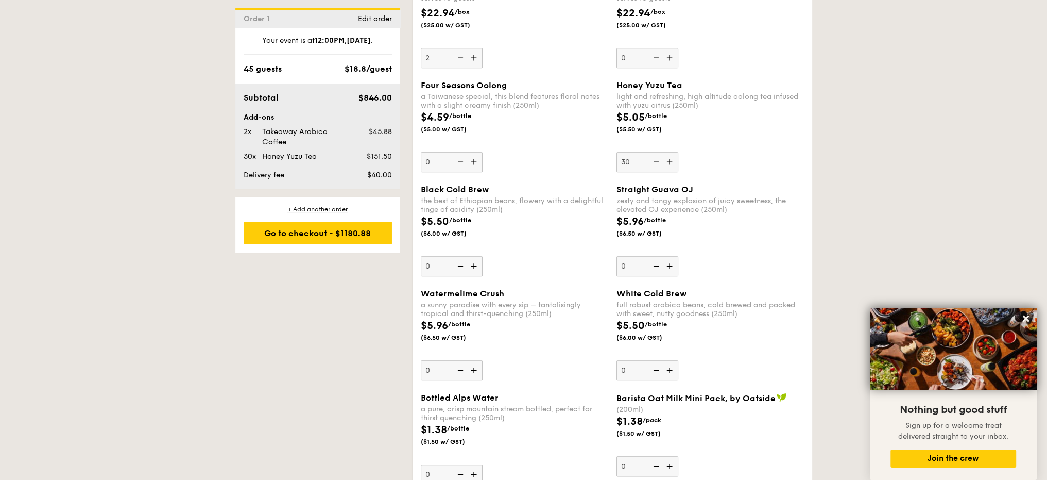
click at [656, 167] on img at bounding box center [655, 162] width 15 height 20
click at [656, 167] on input "30" at bounding box center [648, 162] width 62 height 20
type input "29"
click at [638, 171] on input "29" at bounding box center [648, 162] width 62 height 20
drag, startPoint x: 637, startPoint y: 171, endPoint x: 622, endPoint y: 171, distance: 14.4
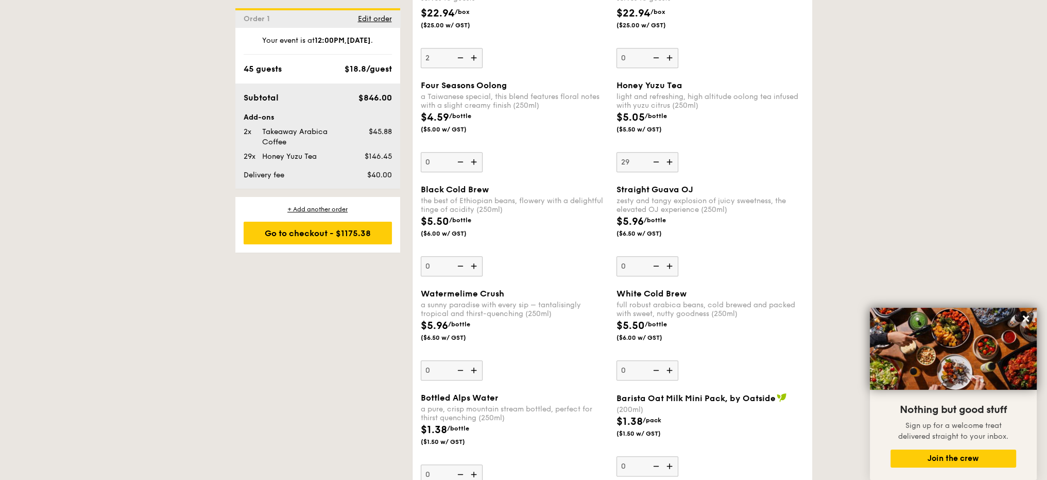
click at [622, 171] on input "29" at bounding box center [648, 162] width 62 height 20
type input "0"
click at [788, 193] on div "Straight Guava OJ" at bounding box center [711, 189] width 188 height 10
click at [679, 256] on input "0" at bounding box center [648, 266] width 62 height 20
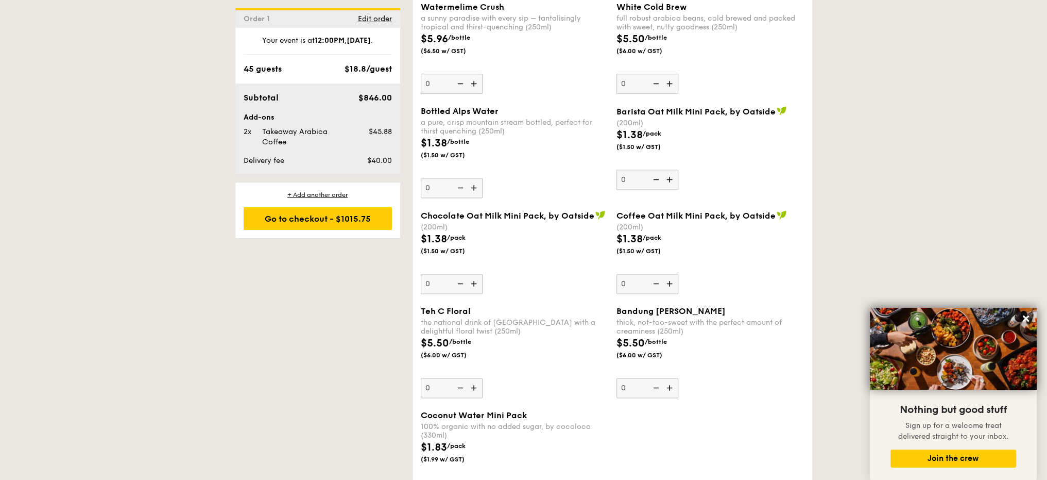
scroll to position [2009, 0]
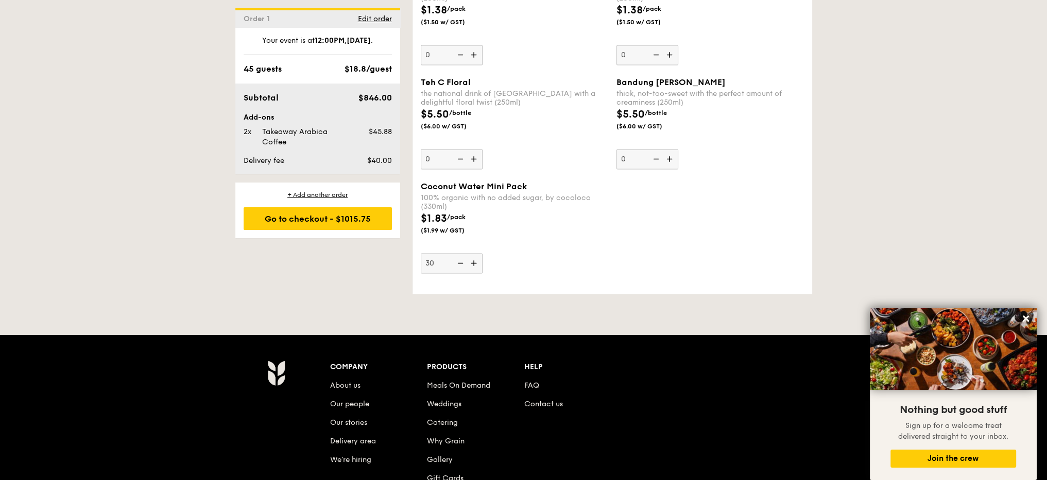
type input "30"
click at [574, 257] on div "Coconut Water Mini Pack 100% organic with no added sugar, by cocoloco (330ml) $…" at bounding box center [515, 227] width 188 height 92
click at [483, 257] on input "30" at bounding box center [452, 263] width 62 height 20
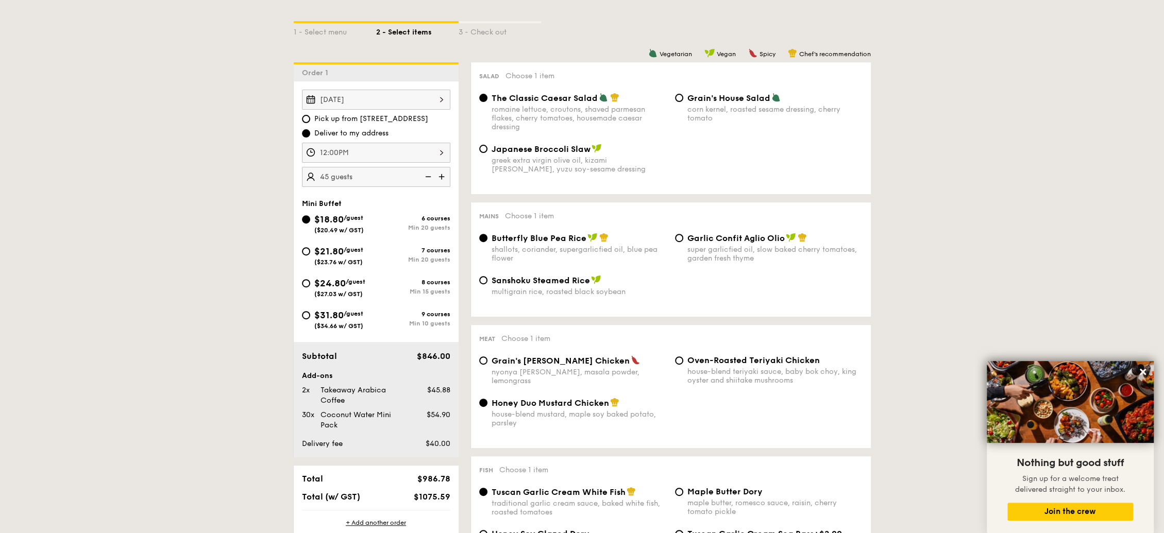
scroll to position [229, 0]
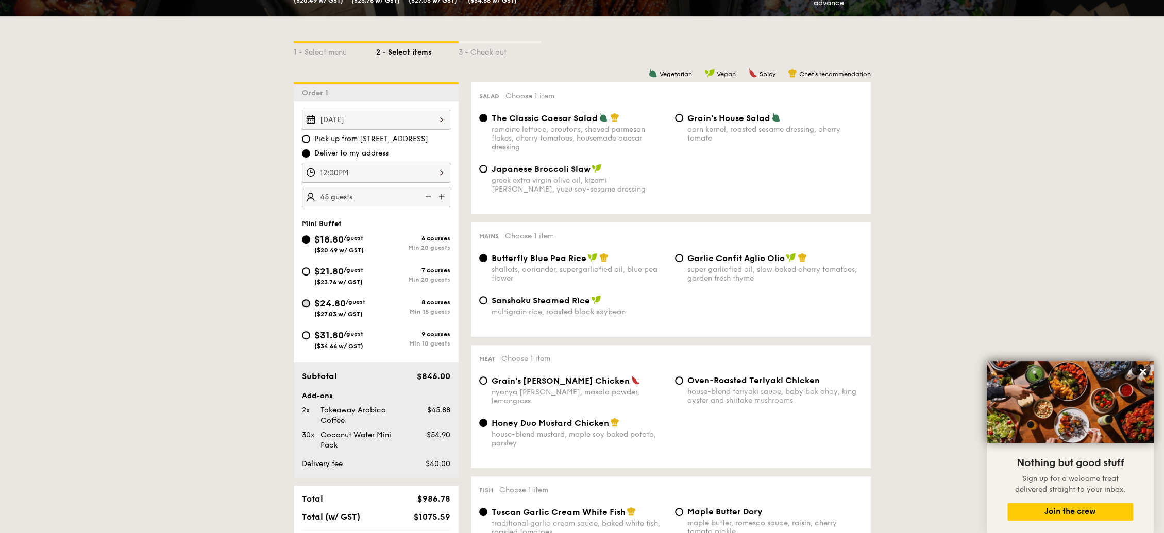
click at [304, 299] on input "$24.80 /guest ($27.03 w/ GST) 8 courses Min 15 guests" at bounding box center [306, 303] width 8 height 8
radio input "true"
radio input "false"
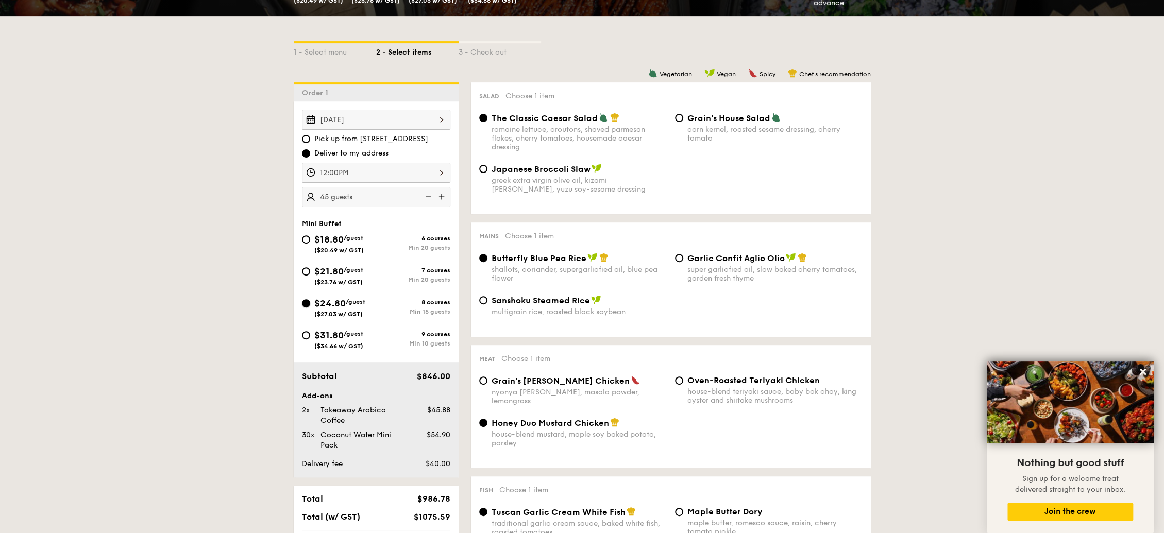
radio input "true"
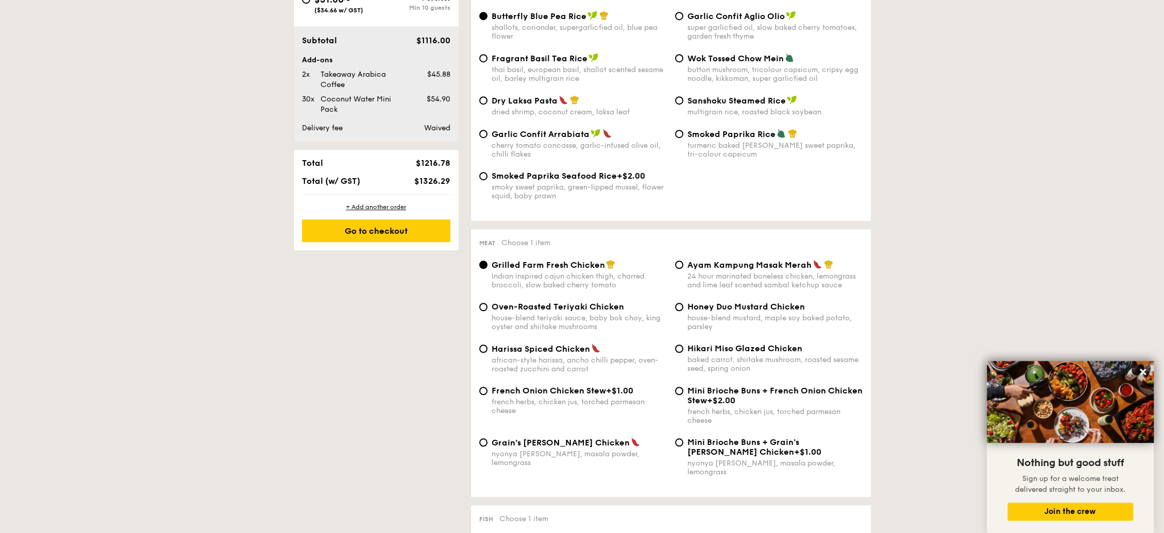
scroll to position [687, 0]
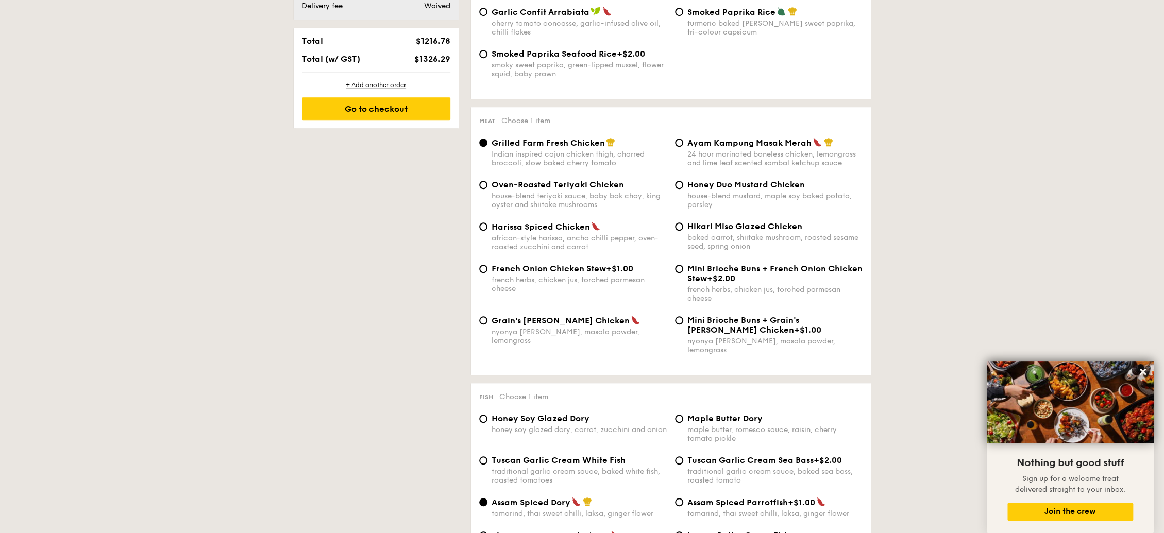
click at [765, 184] on span "Honey Duo Mustard Chicken" at bounding box center [745, 185] width 117 height 10
click at [683, 184] on input "Honey Duo Mustard Chicken house-blend mustard, maple soy baked potato, parsley" at bounding box center [679, 185] width 8 height 8
radio input "true"
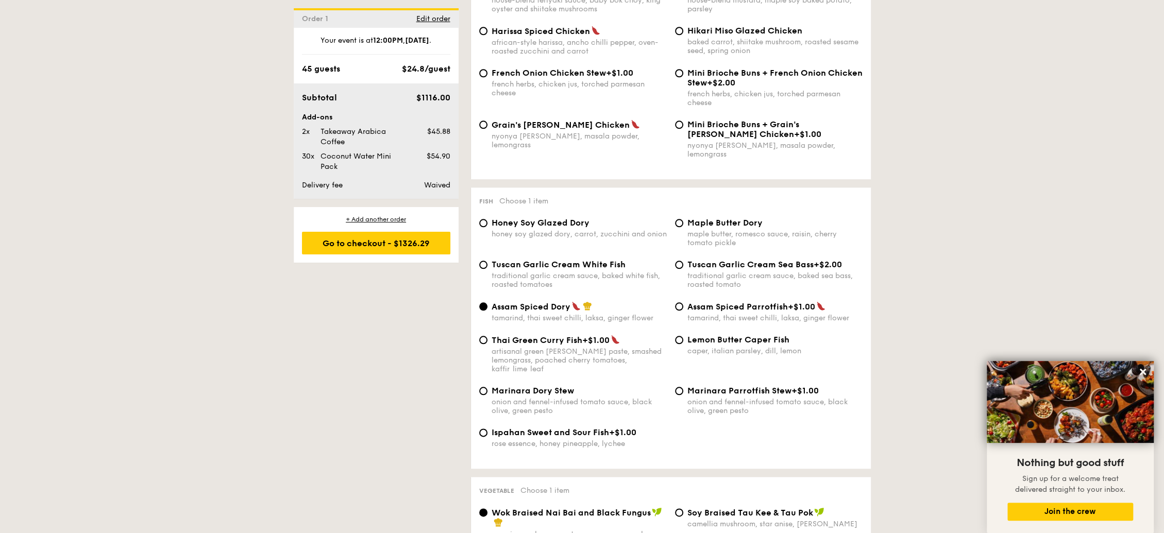
scroll to position [973, 0]
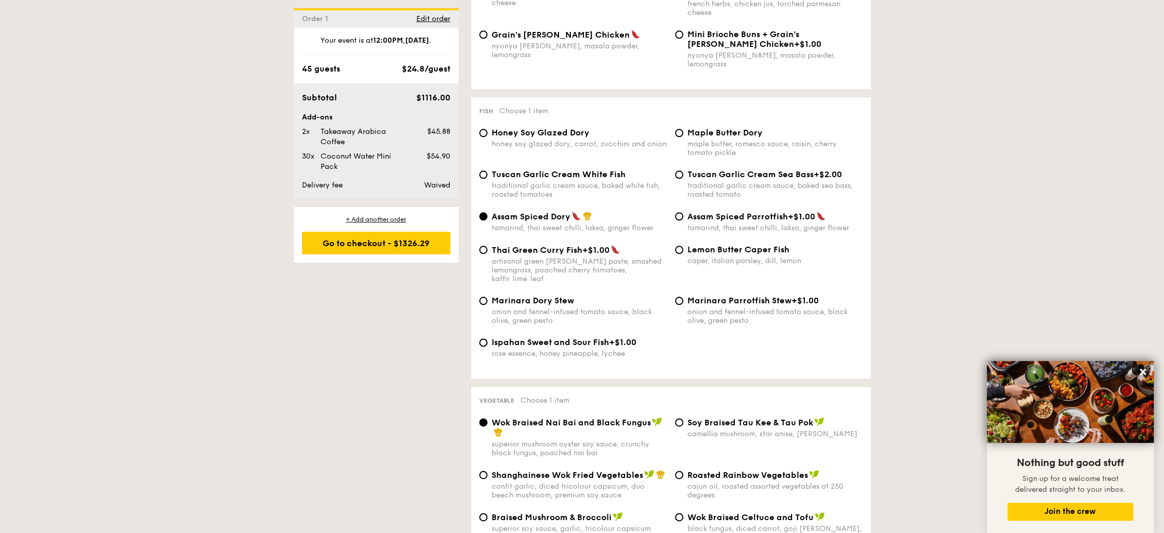
click at [528, 337] on span "Ispahan Sweet and Sour Fish" at bounding box center [550, 342] width 117 height 10
click at [487, 339] on input "Ispahan Sweet and Sour Fish +$1.00 rose essence, honey pineapple, lychee" at bounding box center [483, 343] width 8 height 8
radio input "true"
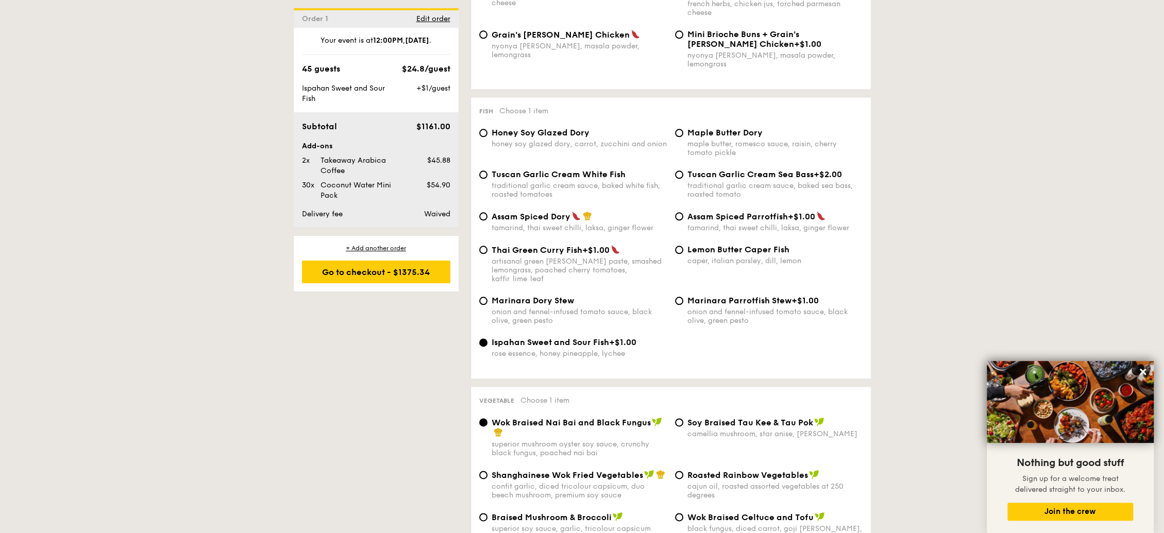
scroll to position [1088, 0]
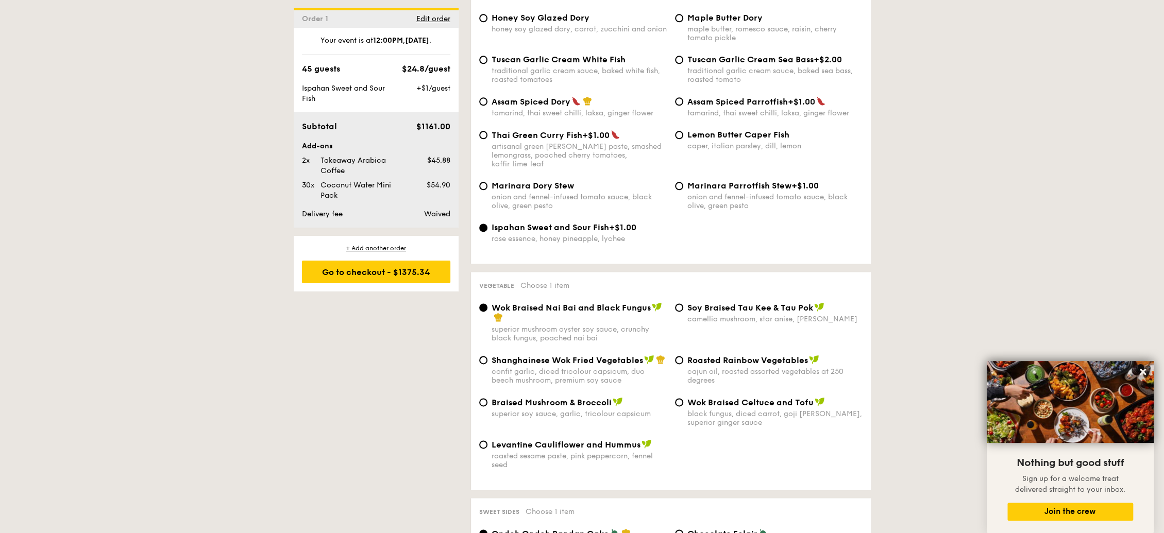
click at [580, 398] on span "Braised Mushroom & Broccoli" at bounding box center [552, 403] width 120 height 10
click at [487, 398] on input "Braised Mushroom & Broccoli superior soy sauce, garlic, tricolour capsicum" at bounding box center [483, 402] width 8 height 8
radio input "true"
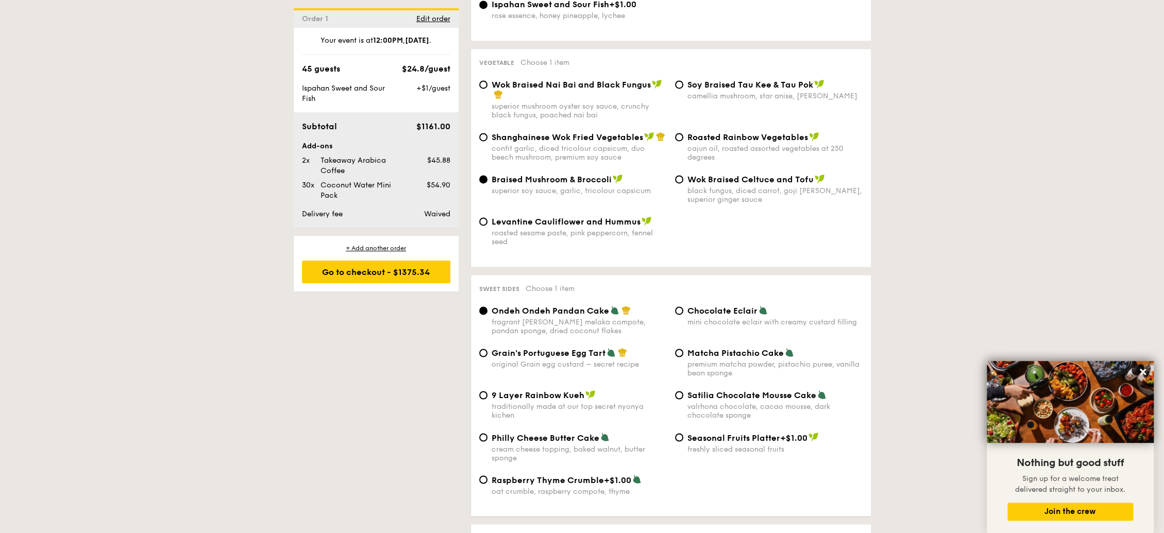
scroll to position [1316, 0]
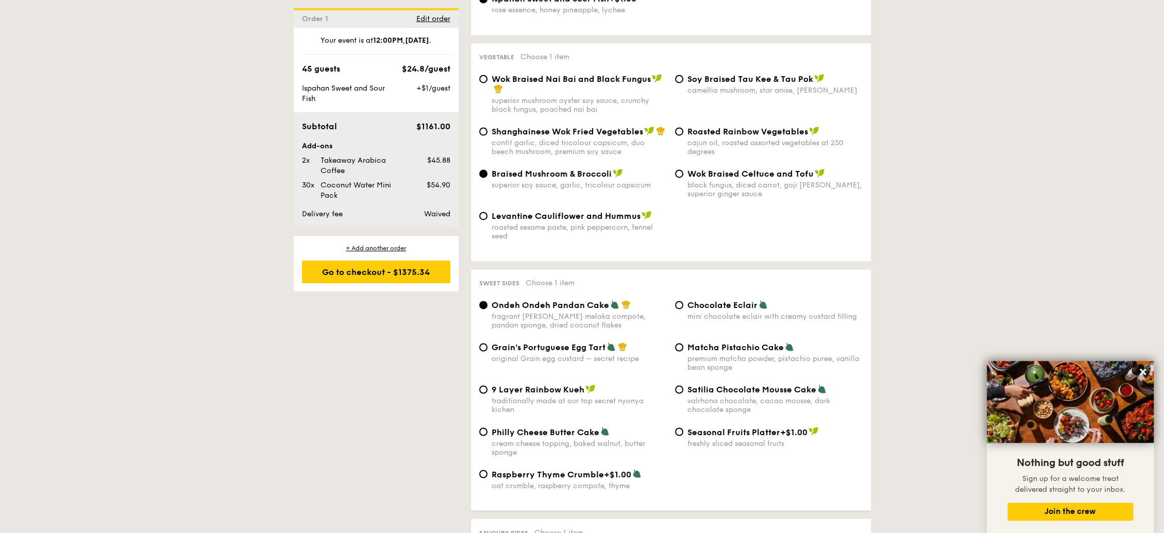
click at [712, 343] on span "Matcha Pistachio Cake" at bounding box center [735, 348] width 96 height 10
click at [683, 343] on input "Matcha Pistachio Cake premium matcha powder, pistachio puree, vanilla bean spon…" at bounding box center [679, 347] width 8 height 8
radio input "true"
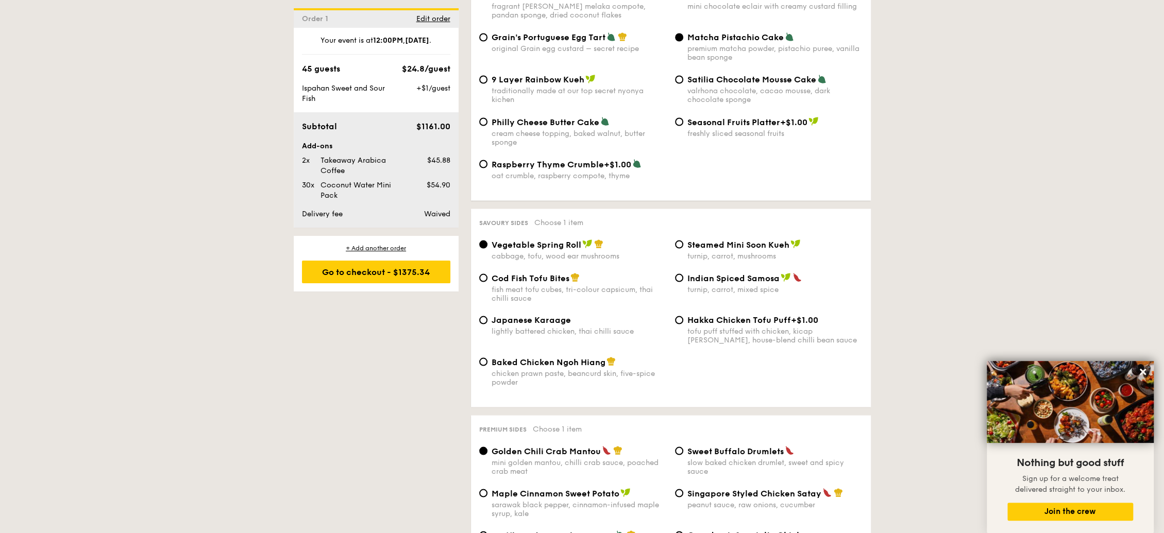
scroll to position [1660, 0]
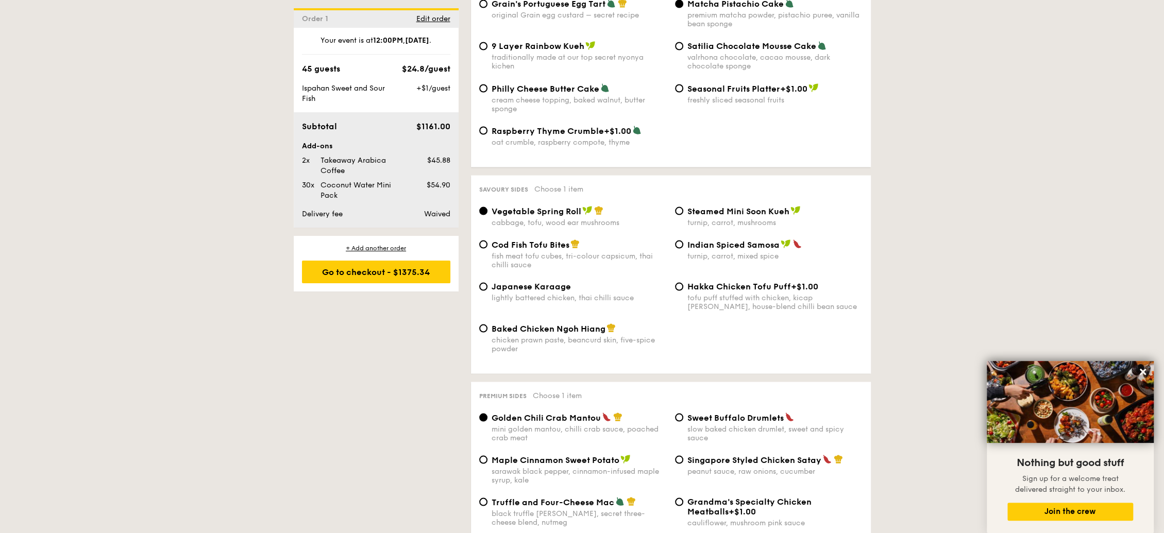
click at [701, 240] on span "Indian Spiced Samosa" at bounding box center [733, 245] width 92 height 10
click at [683, 240] on input "Indian Spiced Samosa turnip, carrot, mixed spice" at bounding box center [679, 244] width 8 height 8
radio input "true"
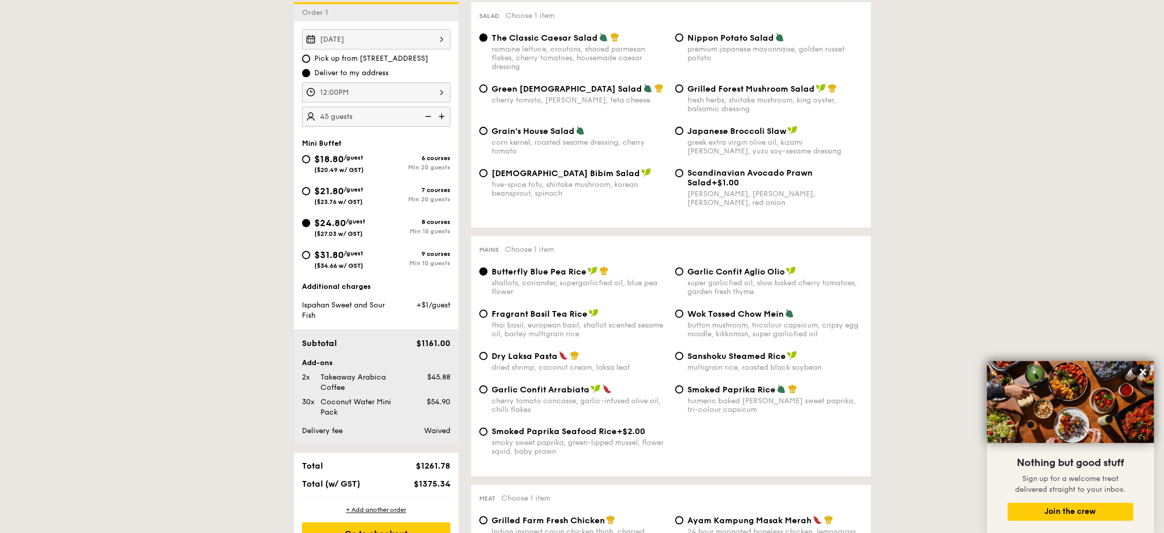
scroll to position [305, 0]
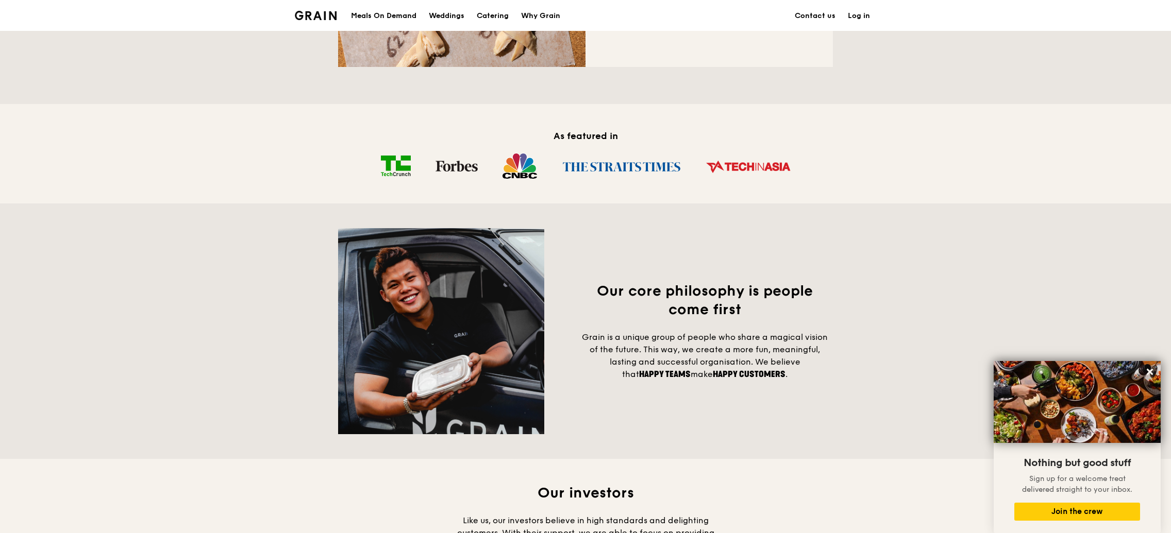
scroll to position [508, 0]
